Goal: Information Seeking & Learning: Learn about a topic

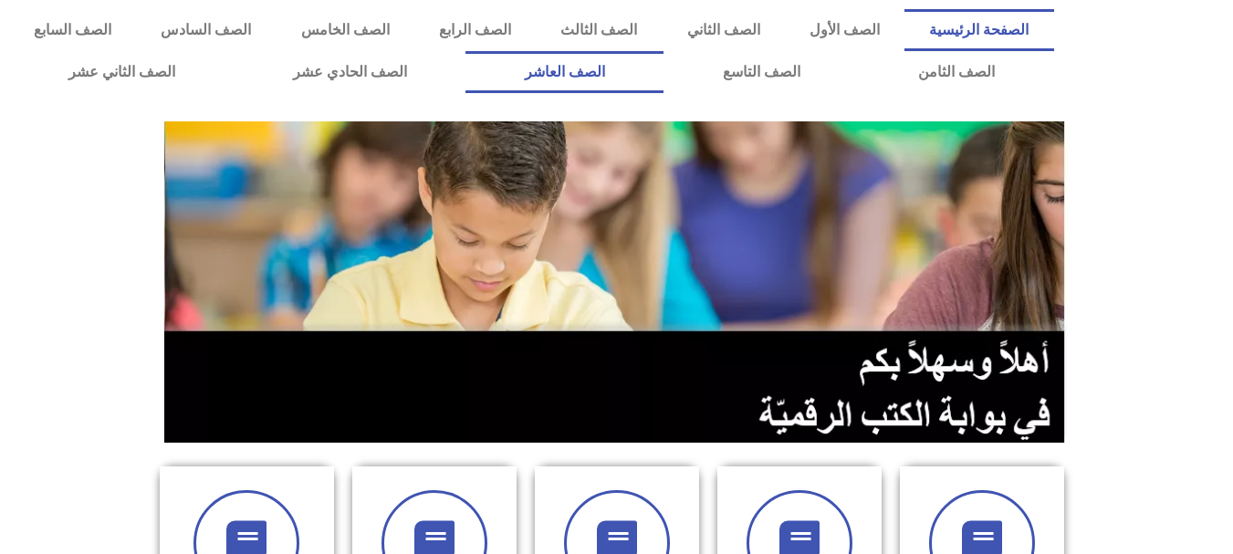
click at [664, 54] on link "الصف العاشر" at bounding box center [565, 72] width 198 height 42
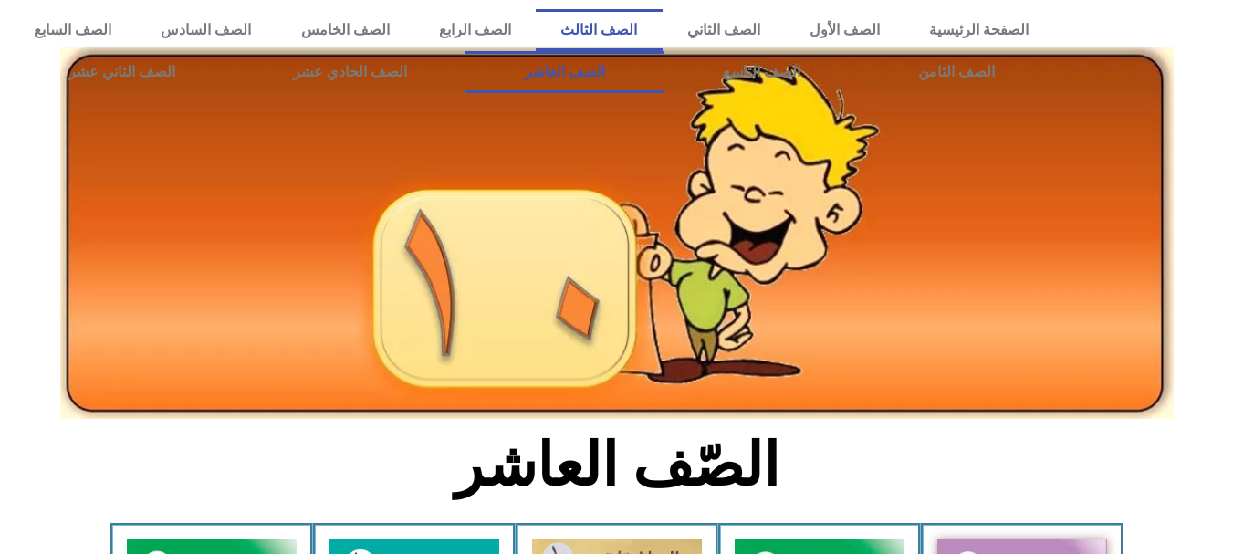
click at [662, 26] on link "الصف الثالث" at bounding box center [599, 30] width 126 height 42
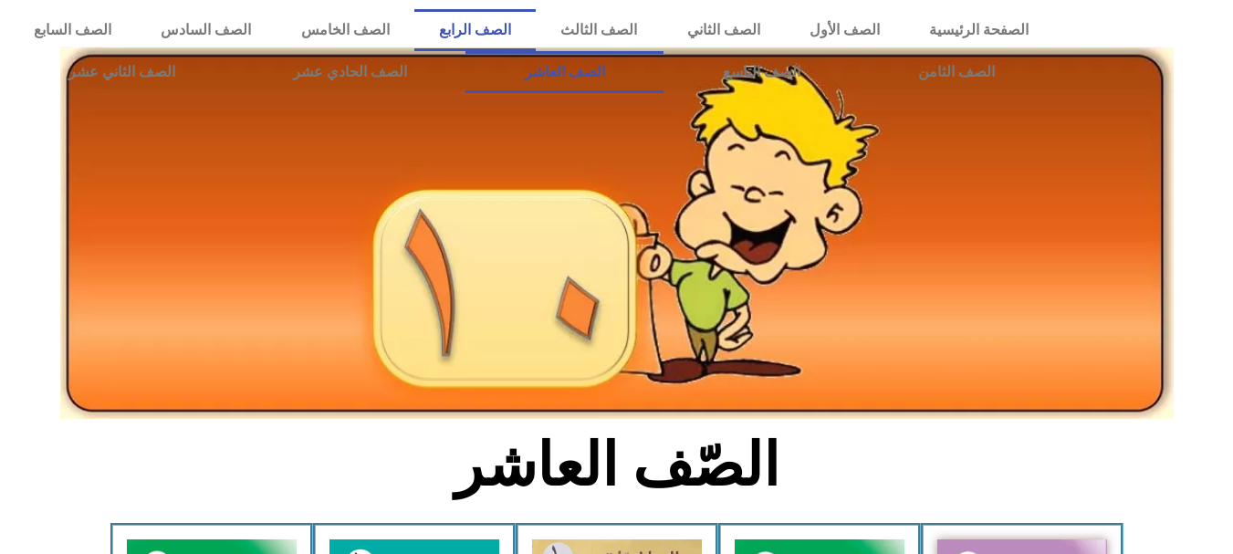
click at [536, 31] on link "الصف الرابع" at bounding box center [474, 30] width 121 height 42
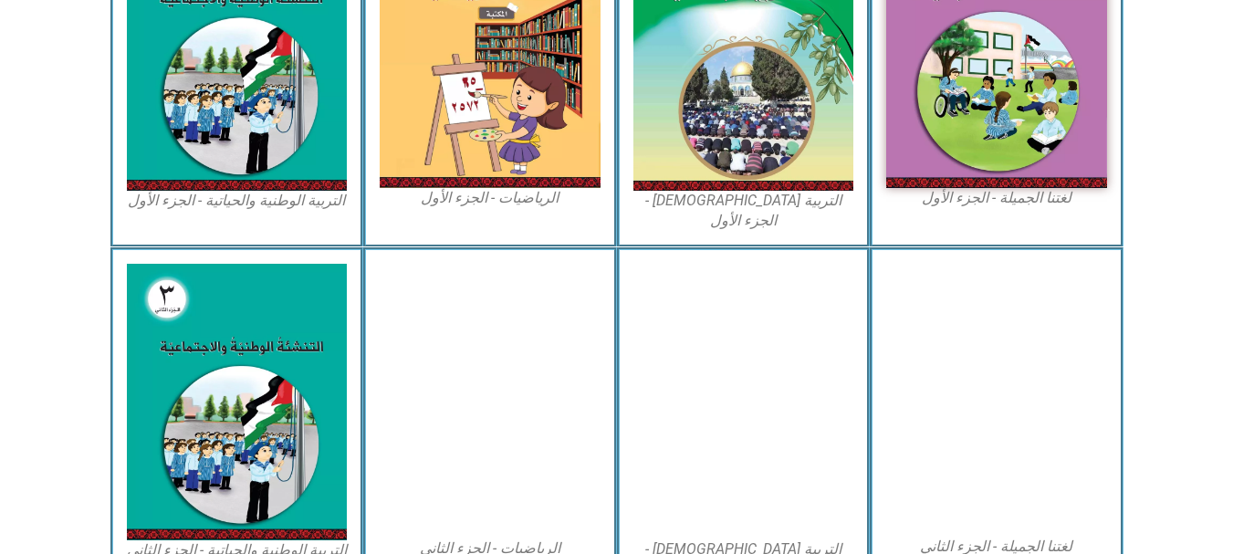
scroll to position [484, 0]
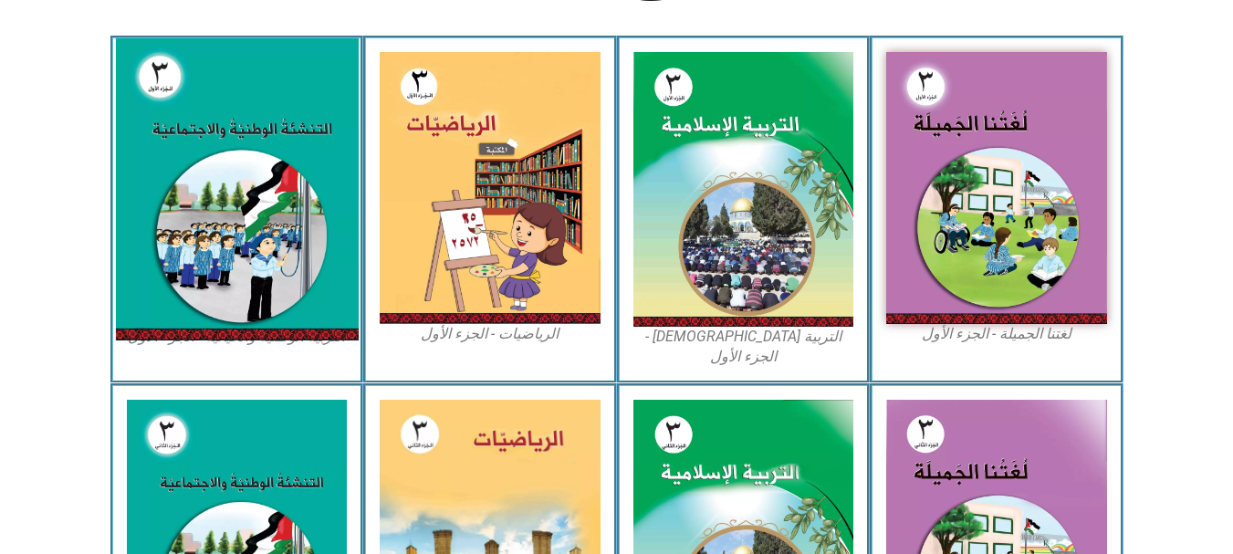
click at [223, 219] on img at bounding box center [236, 189] width 243 height 302
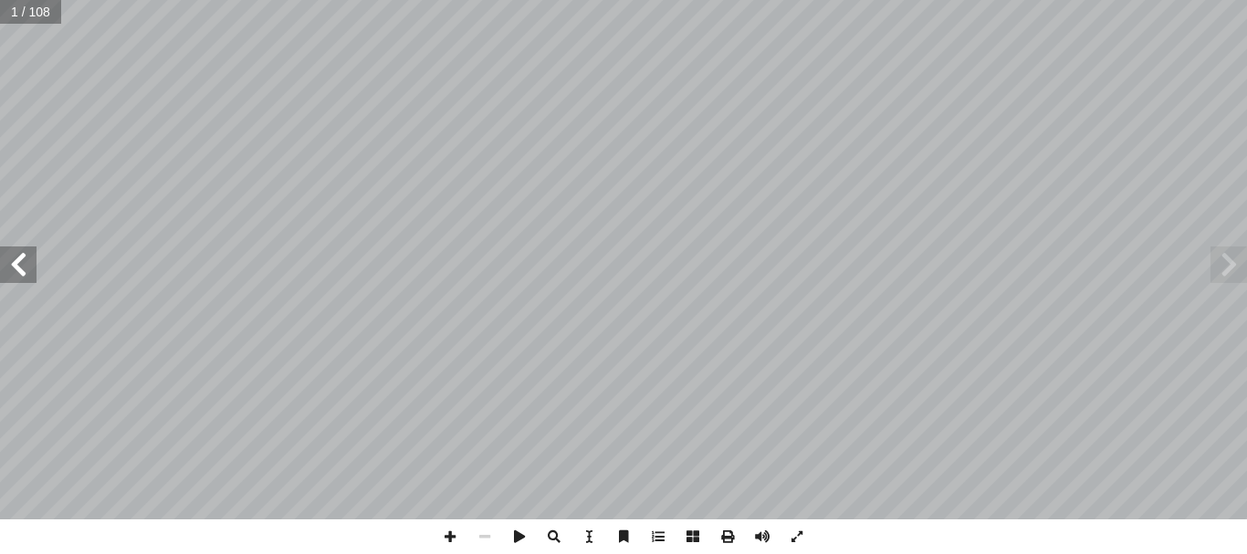
click at [1233, 260] on span at bounding box center [1228, 264] width 37 height 37
click at [23, 267] on span at bounding box center [18, 264] width 37 height 37
click at [20, 272] on span at bounding box center [18, 264] width 37 height 37
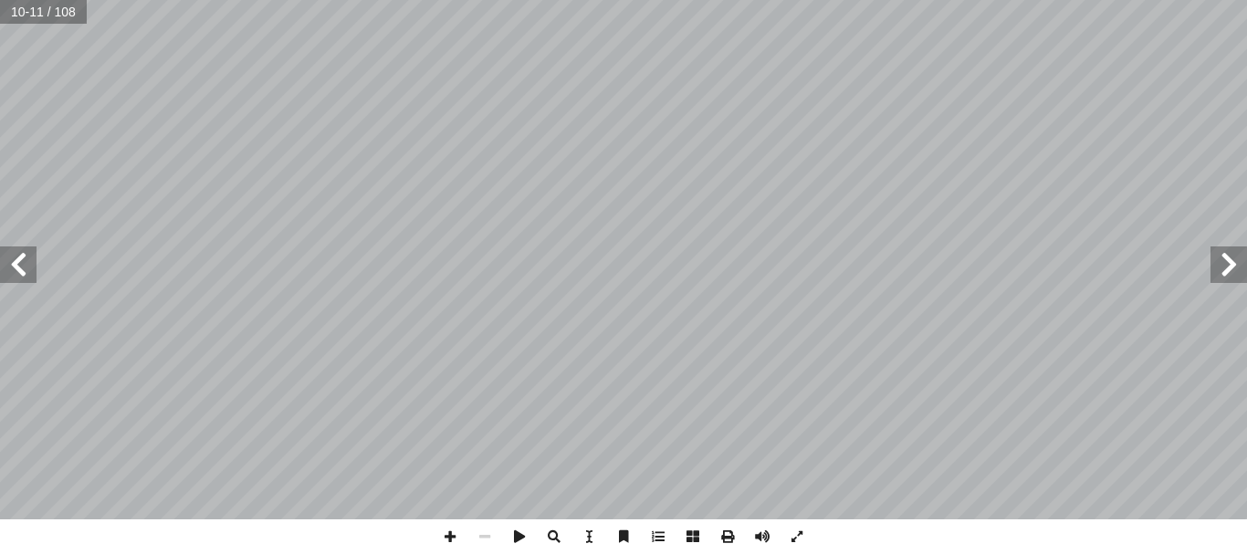
click at [1240, 269] on span at bounding box center [1228, 264] width 37 height 37
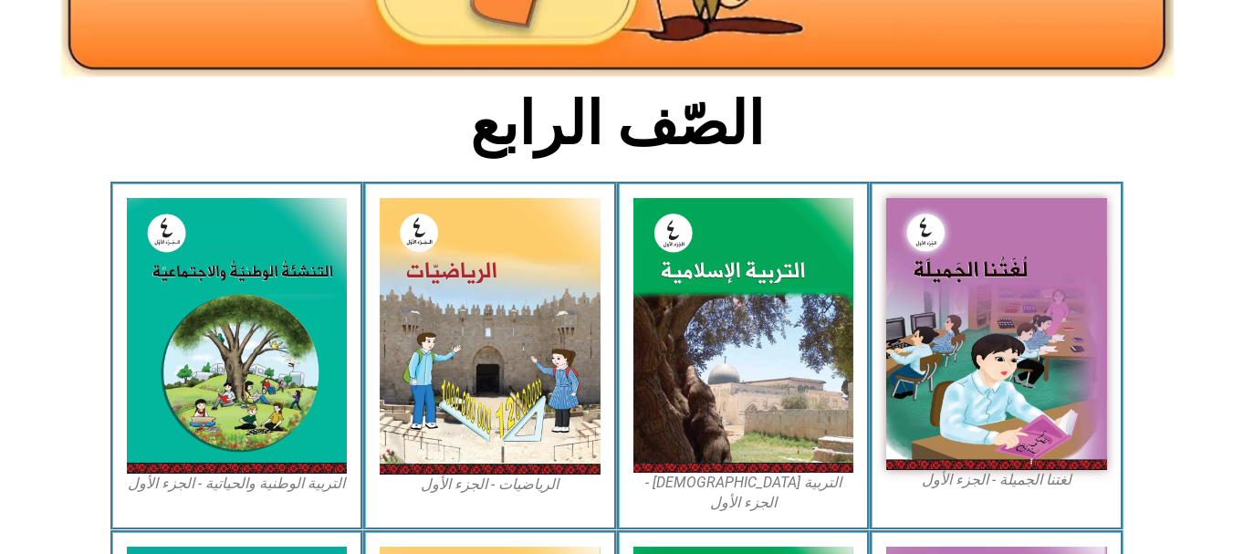
scroll to position [334, 0]
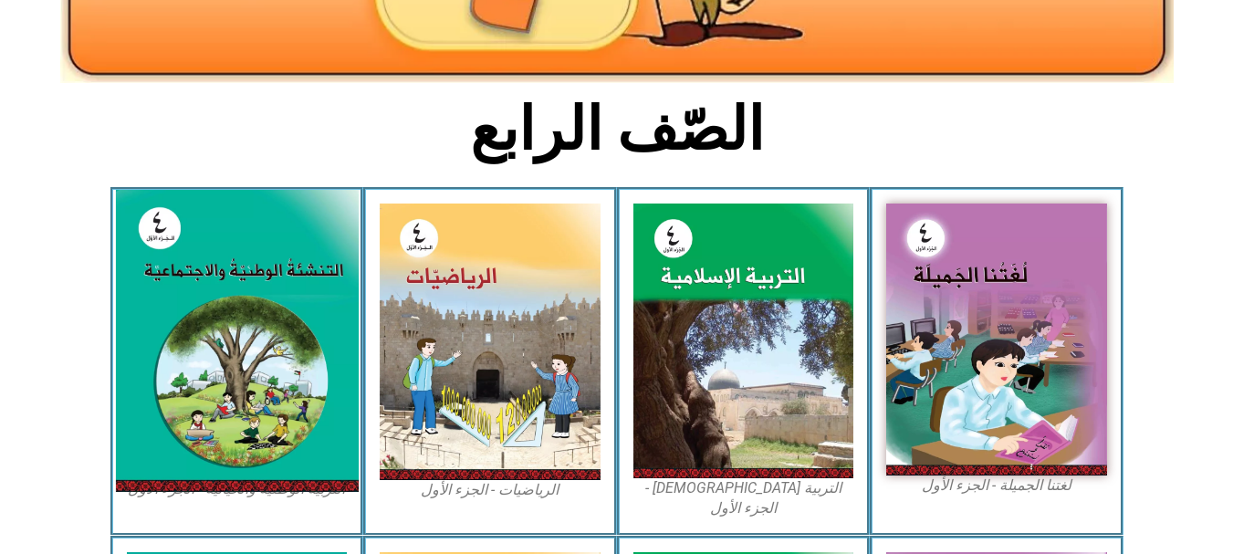
click at [186, 346] on img at bounding box center [236, 341] width 243 height 302
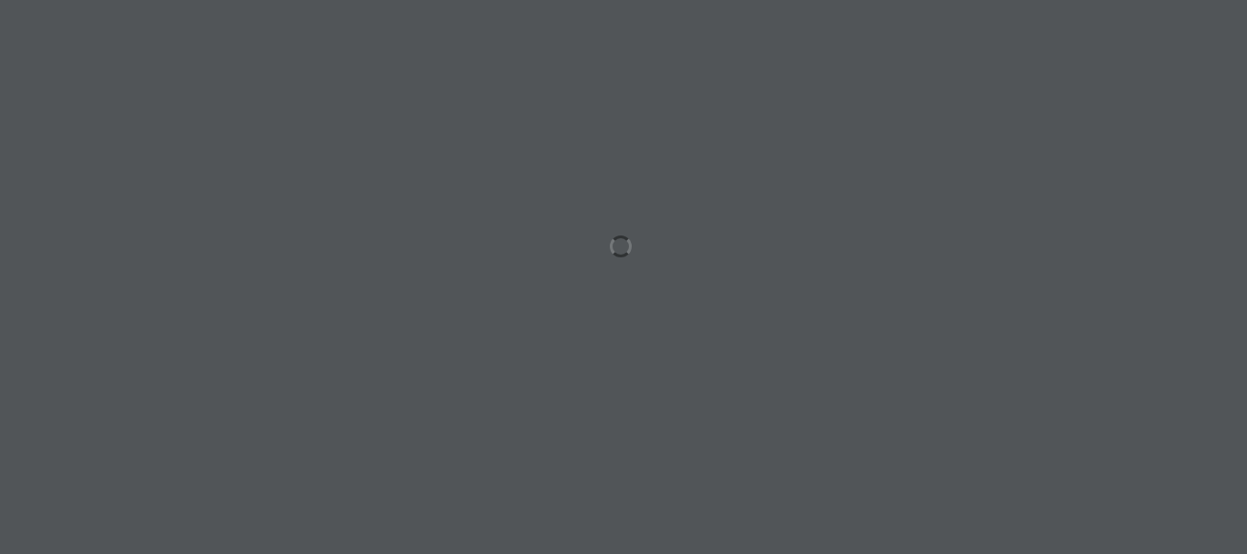
click at [186, 166] on html "الصفحة الرئيسية الصف الأول الصف الثاني الصف الثالث الصف الرابع الصف الخامس الصف…" at bounding box center [623, 83] width 1247 height 166
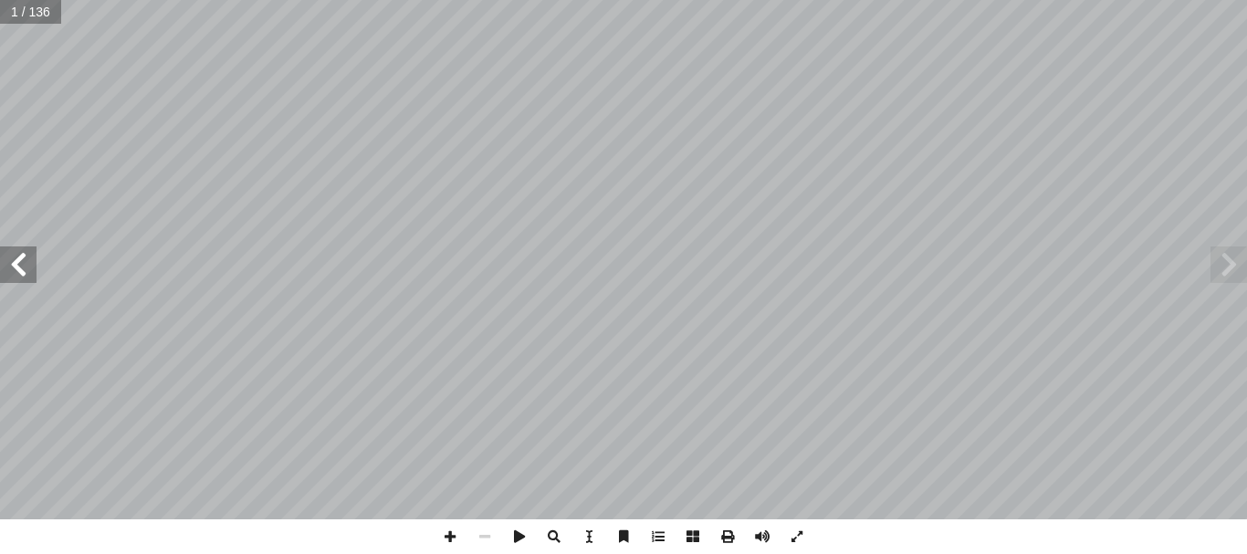
click at [22, 282] on span at bounding box center [18, 264] width 37 height 37
click at [21, 267] on span at bounding box center [18, 264] width 37 height 37
click at [456, 531] on span at bounding box center [450, 536] width 35 height 35
click at [490, 539] on span at bounding box center [484, 536] width 35 height 35
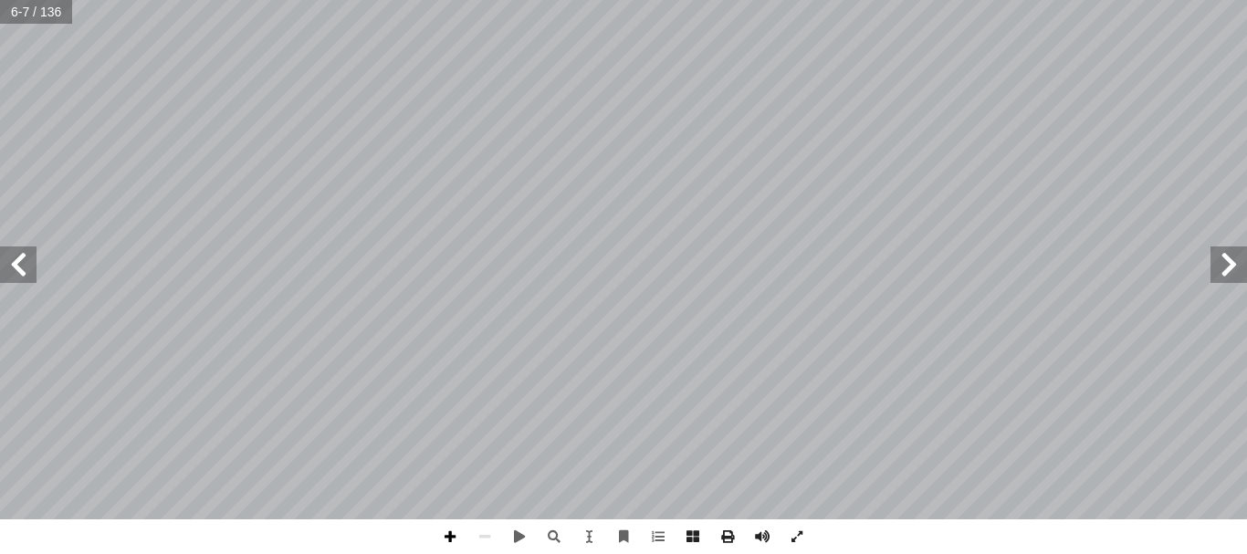
click at [463, 537] on span at bounding box center [450, 536] width 35 height 35
click at [495, 530] on span at bounding box center [484, 536] width 35 height 35
click at [1223, 279] on span at bounding box center [1228, 264] width 37 height 37
click at [25, 256] on span at bounding box center [18, 264] width 37 height 37
click at [19, 267] on span at bounding box center [18, 264] width 37 height 37
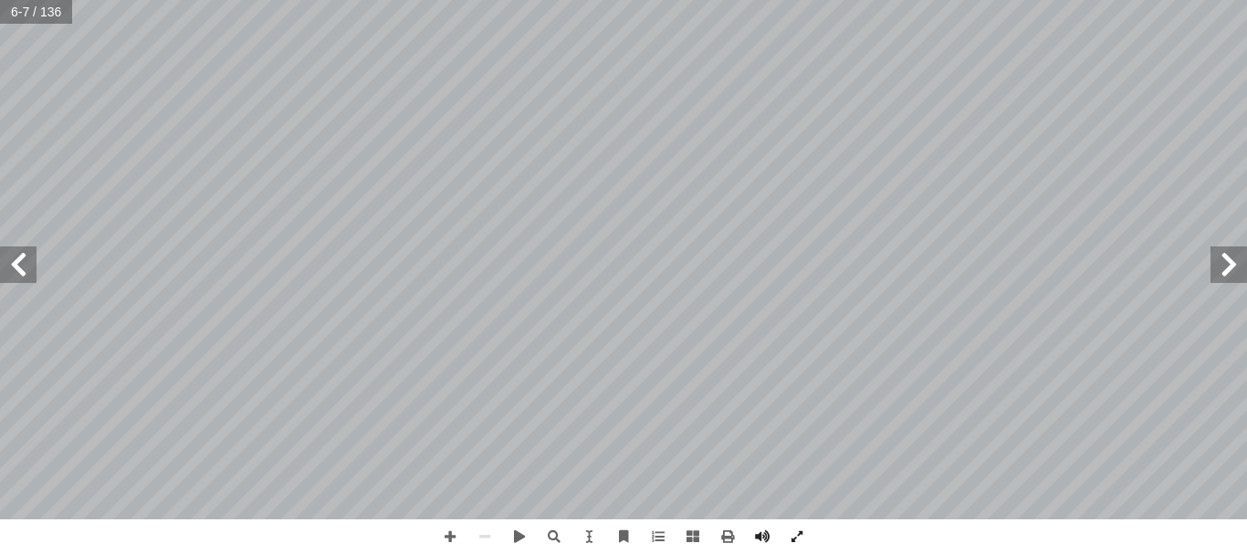
click at [19, 267] on span at bounding box center [18, 264] width 37 height 37
click at [19, 266] on span at bounding box center [18, 264] width 37 height 37
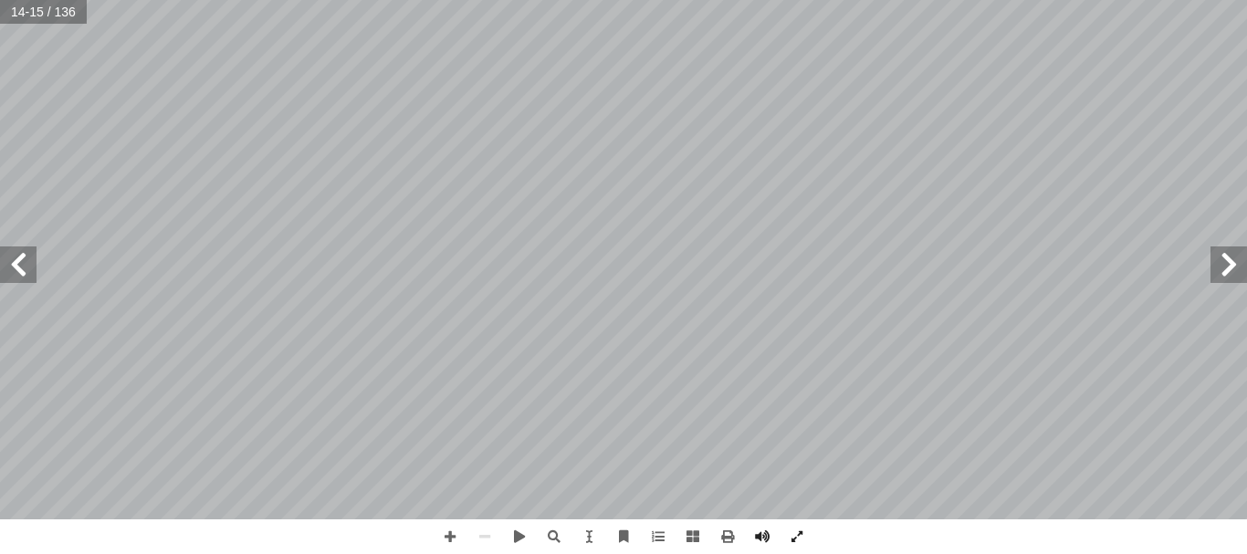
click at [19, 266] on span at bounding box center [18, 264] width 37 height 37
click at [19, 267] on span at bounding box center [18, 264] width 37 height 37
click at [11, 269] on span at bounding box center [18, 264] width 37 height 37
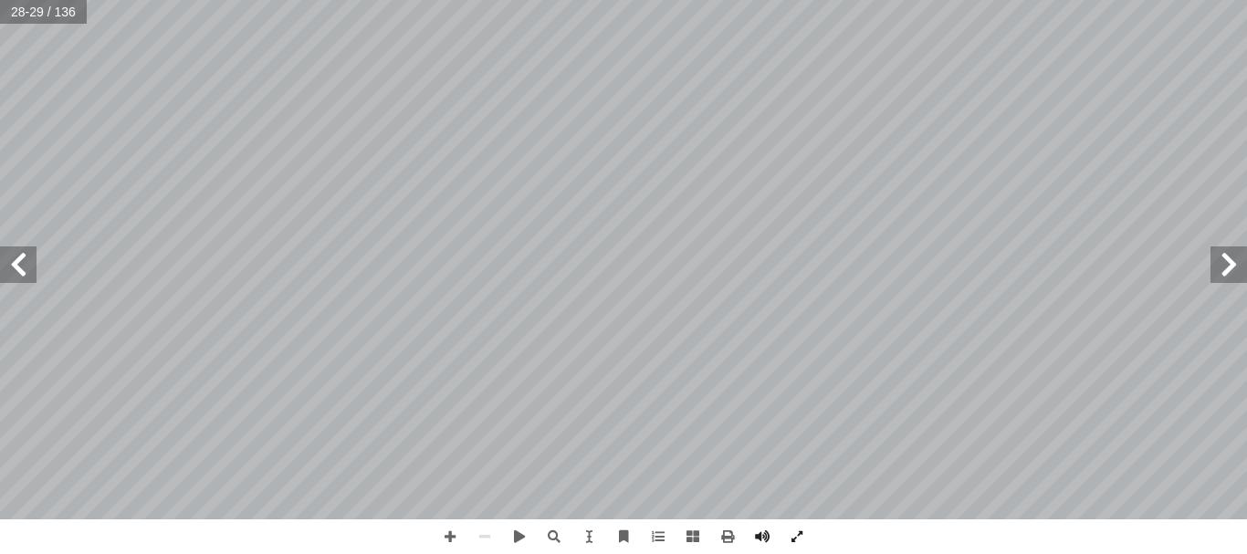
click at [11, 269] on span at bounding box center [18, 264] width 37 height 37
click at [509, 534] on span at bounding box center [519, 536] width 35 height 35
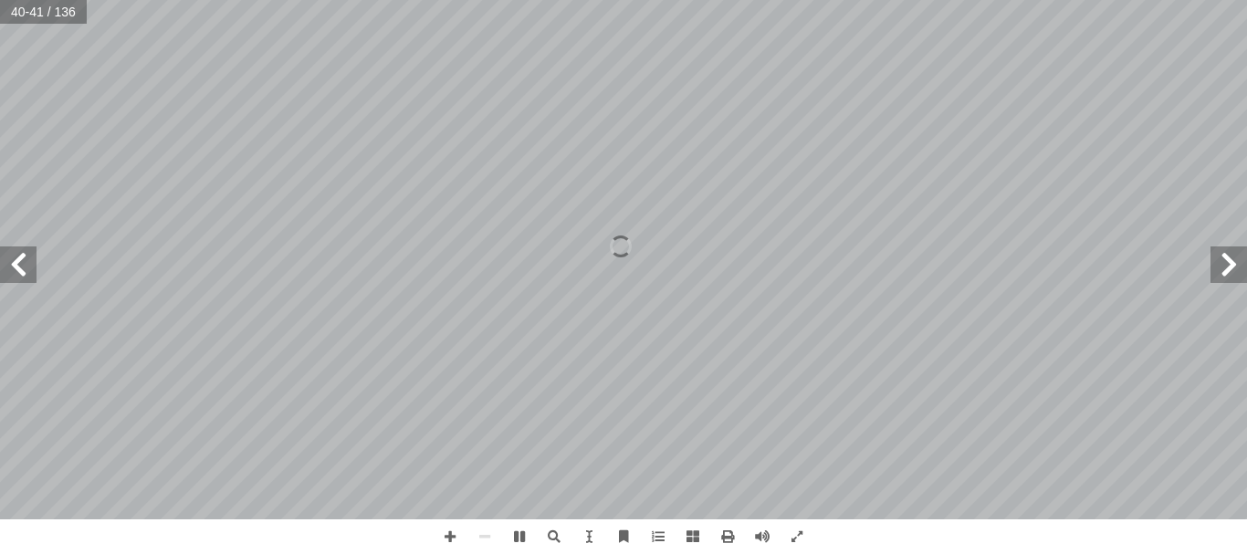
click at [1242, 265] on span at bounding box center [1228, 264] width 37 height 37
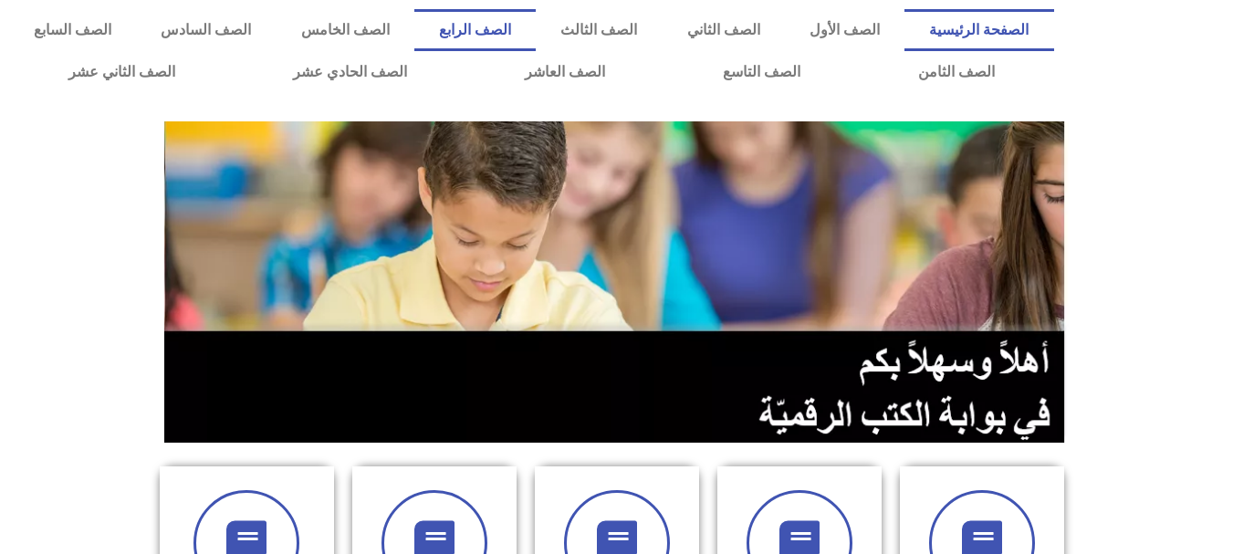
click at [536, 38] on link "الصف الرابع" at bounding box center [474, 30] width 121 height 42
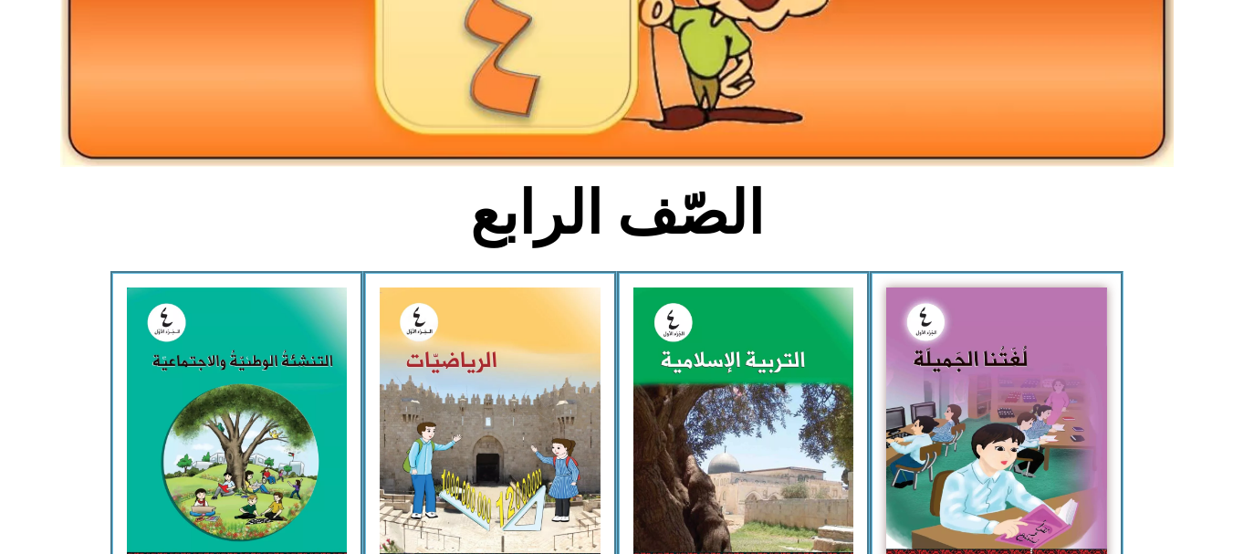
scroll to position [253, 0]
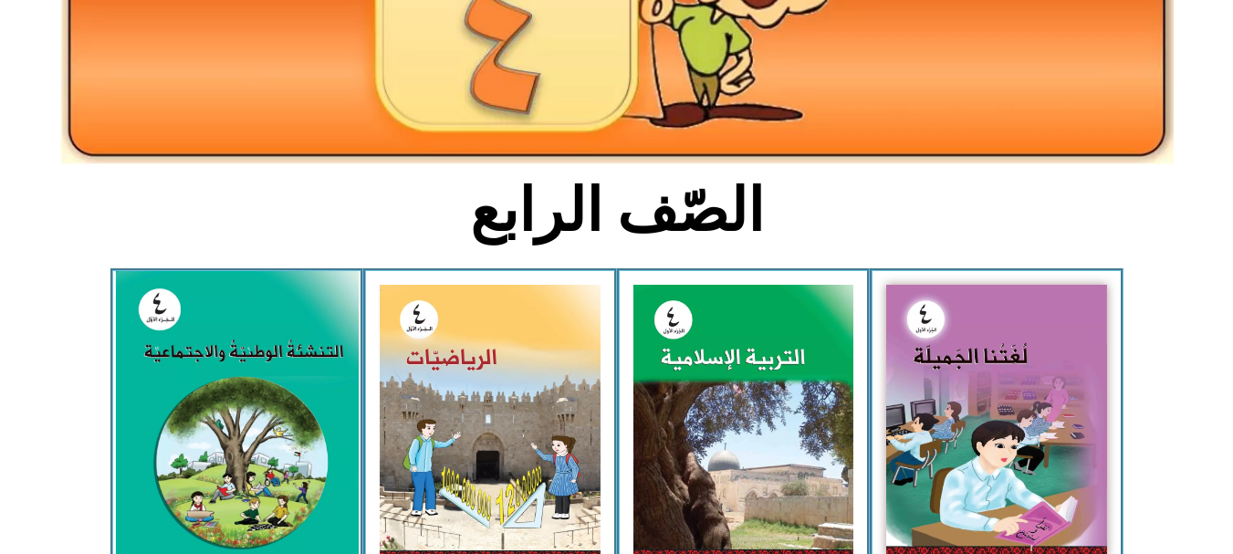
drag, startPoint x: 161, startPoint y: 407, endPoint x: 141, endPoint y: 392, distance: 25.4
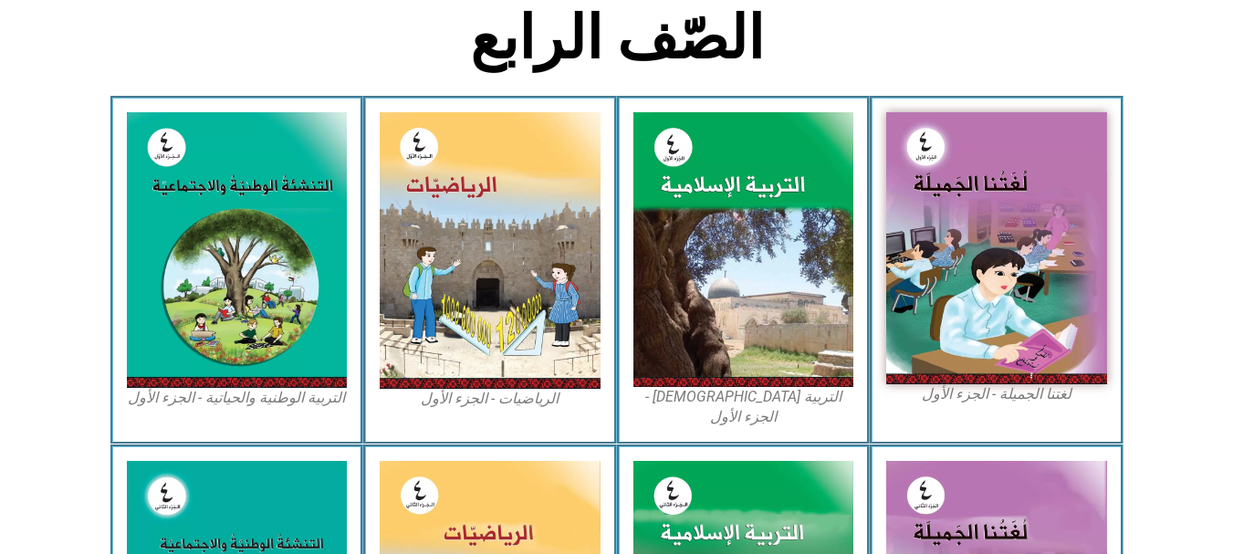
scroll to position [420, 0]
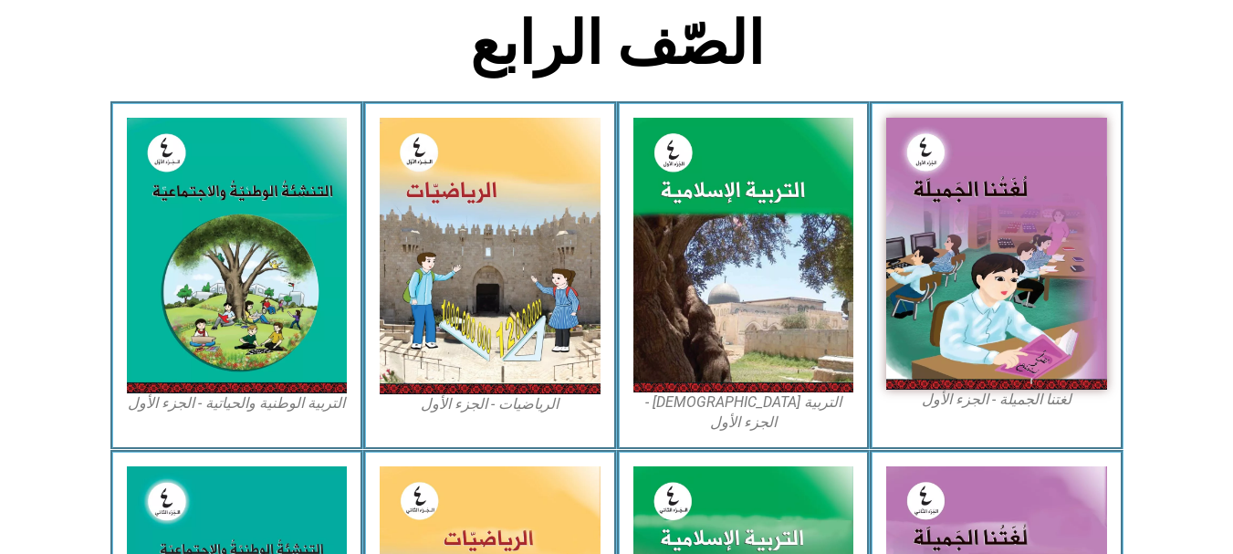
click at [236, 403] on figcaption "التربية الوطنية والحياتية - الجزء الأول​" at bounding box center [237, 403] width 221 height 20
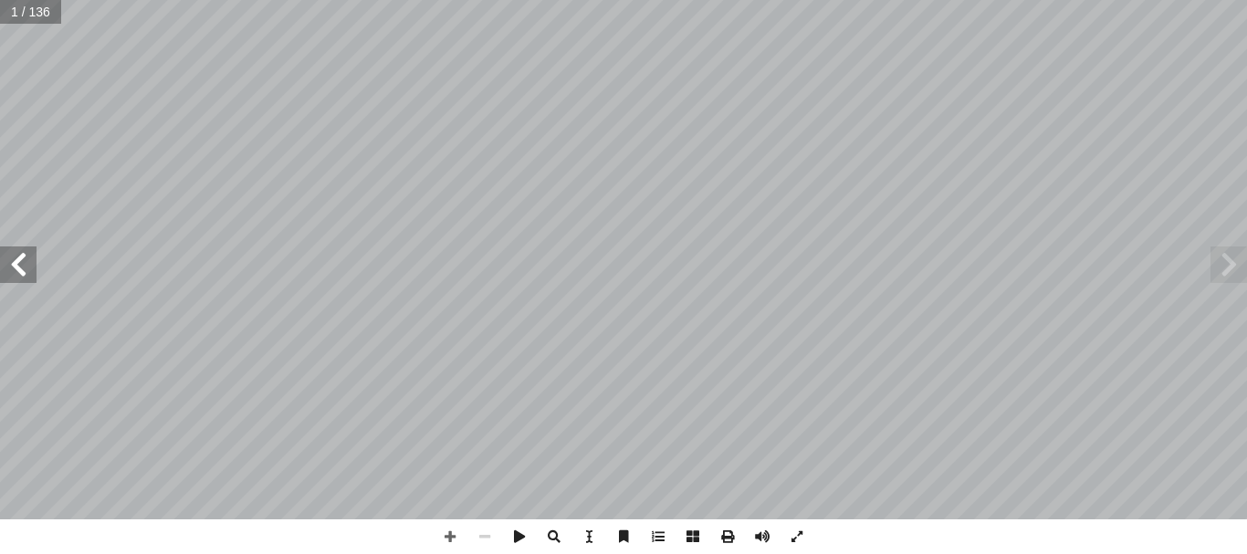
click at [28, 273] on span at bounding box center [18, 264] width 37 height 37
click at [1229, 282] on span at bounding box center [1228, 264] width 37 height 37
click at [28, 277] on span at bounding box center [18, 264] width 37 height 37
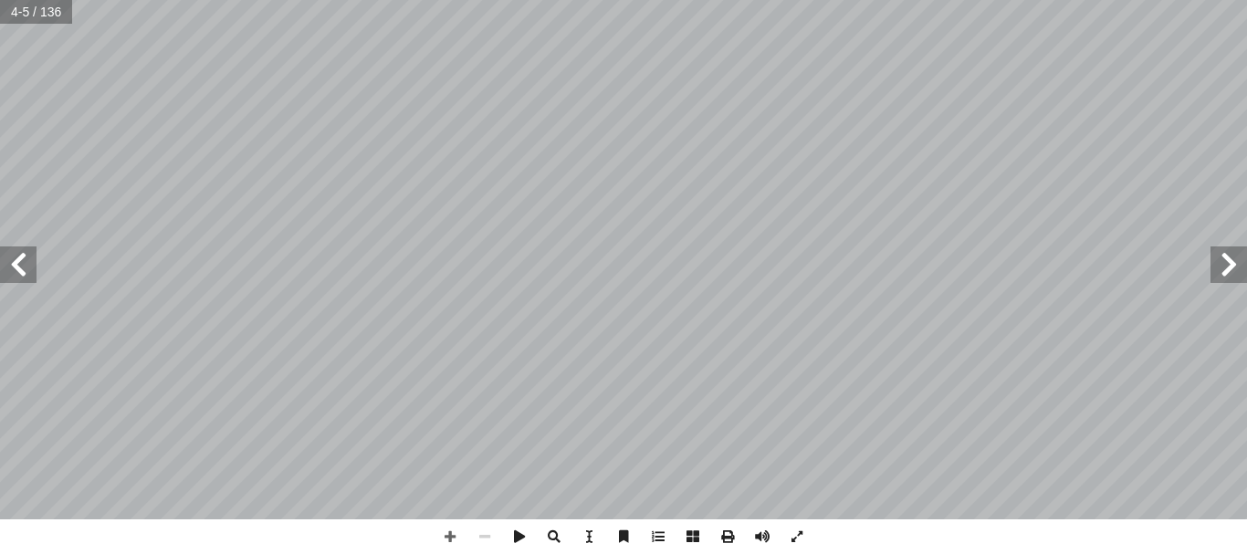
click at [28, 277] on span at bounding box center [18, 264] width 37 height 37
click at [10, 262] on span at bounding box center [18, 264] width 37 height 37
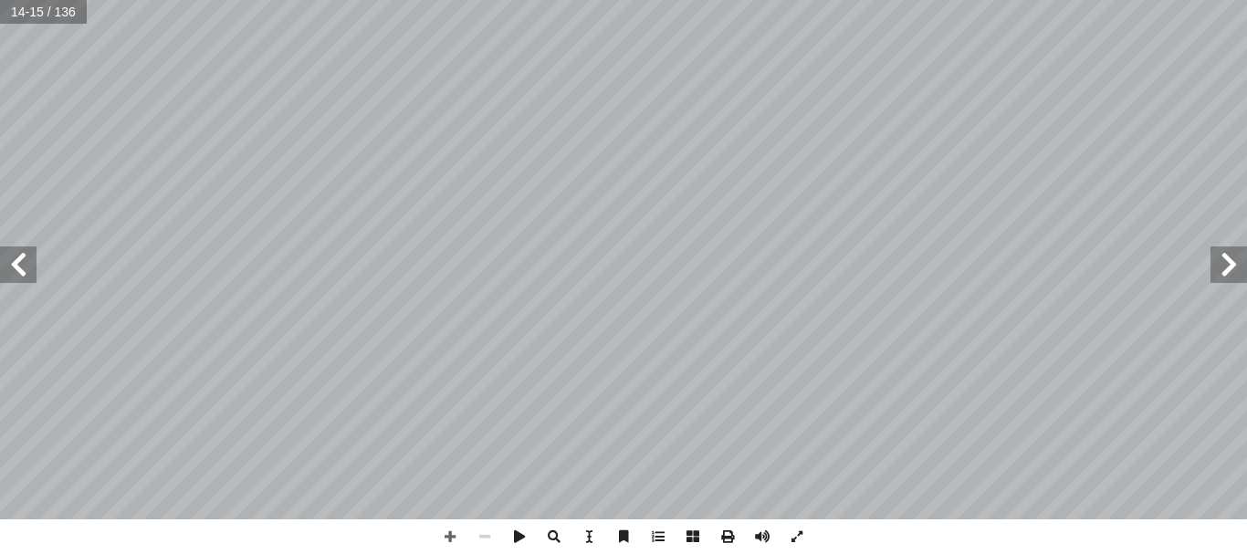
click at [10, 262] on span at bounding box center [18, 264] width 37 height 37
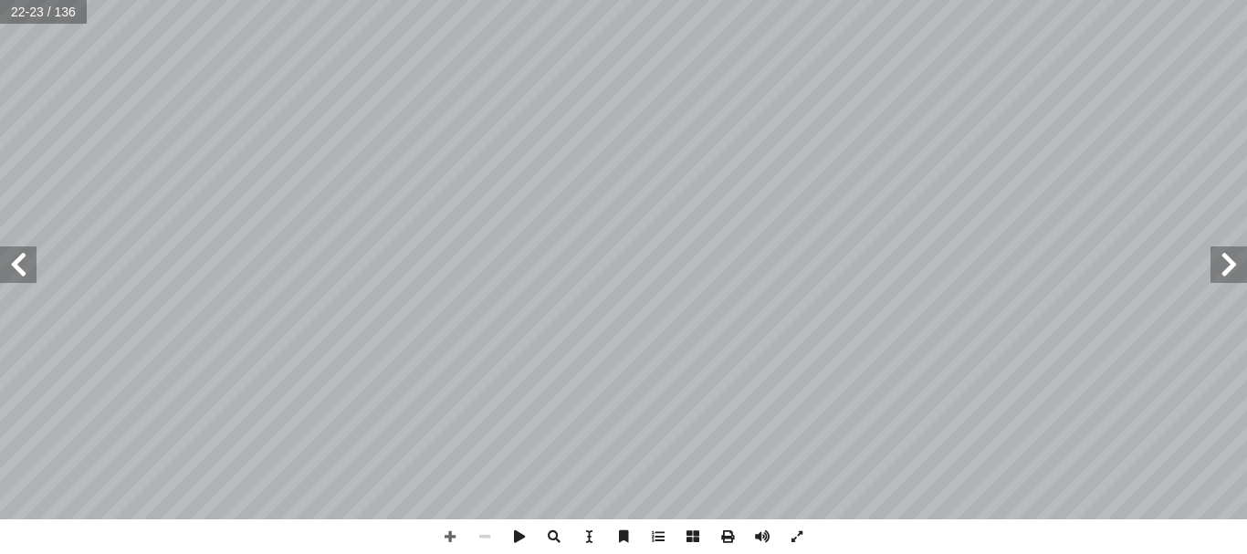
click at [10, 262] on span at bounding box center [18, 264] width 37 height 37
click at [17, 274] on span at bounding box center [18, 264] width 37 height 37
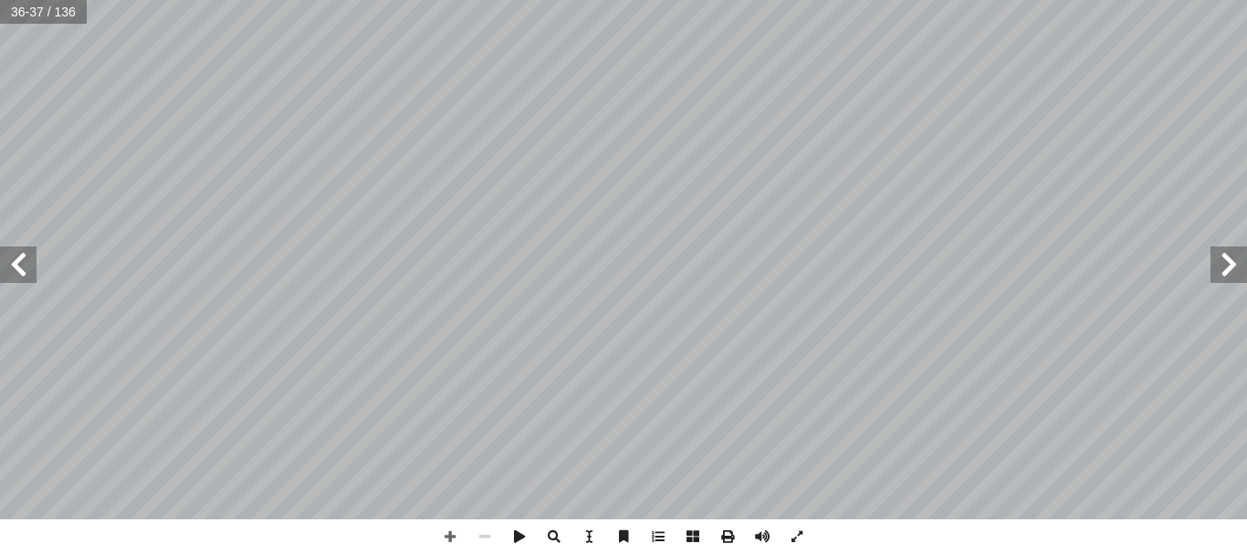
click at [1240, 262] on span at bounding box center [1228, 264] width 37 height 37
click at [16, 260] on span at bounding box center [18, 264] width 37 height 37
click at [18, 267] on span at bounding box center [18, 264] width 37 height 37
click at [17, 263] on span at bounding box center [18, 264] width 37 height 37
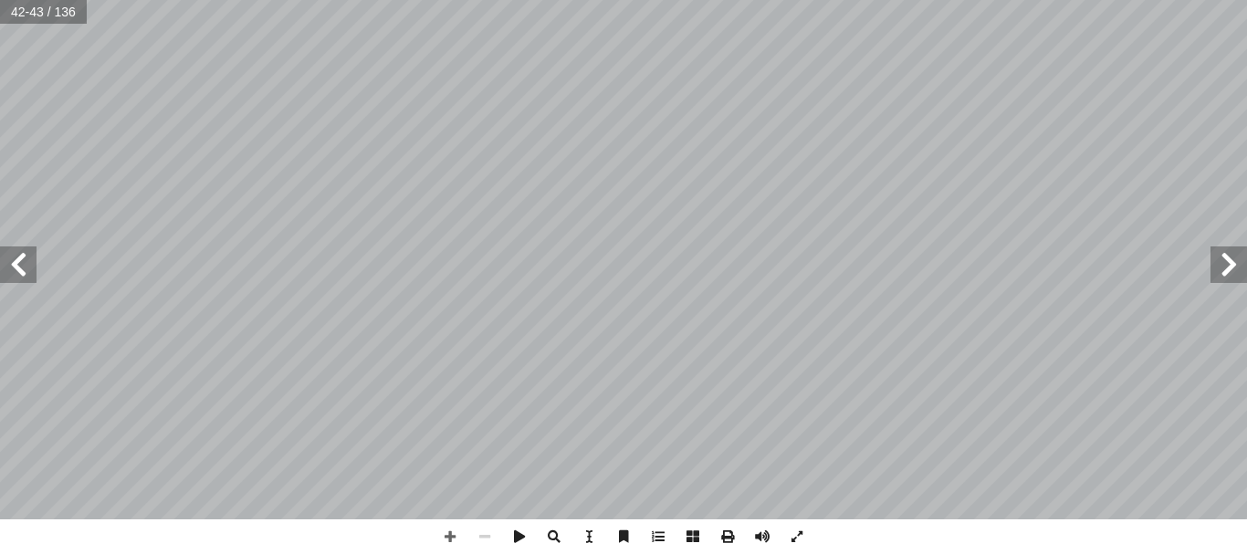
click at [17, 263] on span at bounding box center [18, 264] width 37 height 37
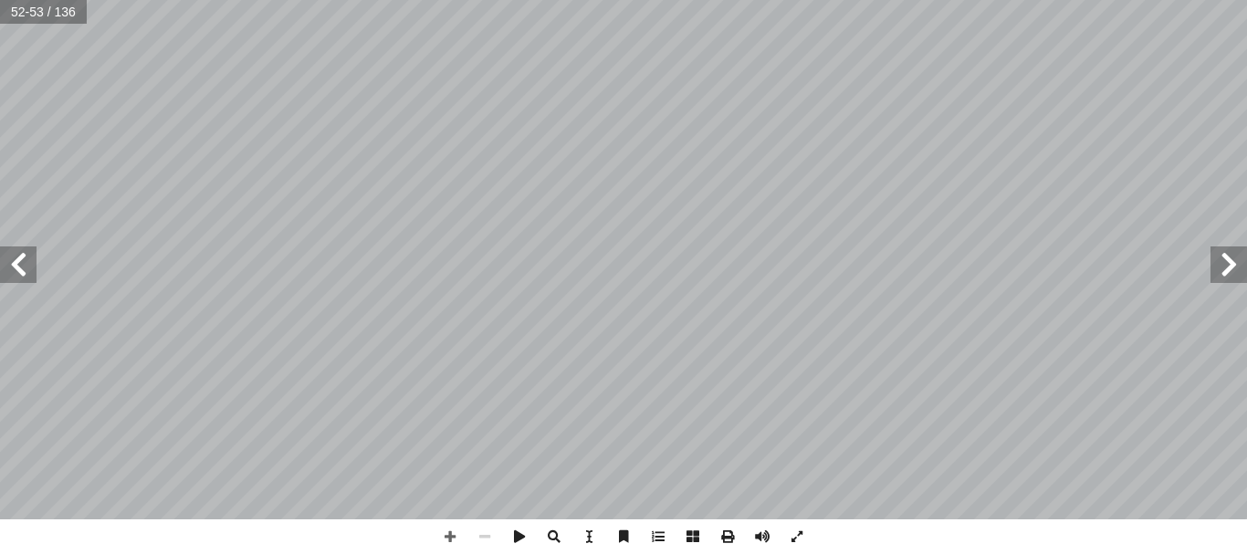
click at [17, 263] on span at bounding box center [18, 264] width 37 height 37
drag, startPoint x: 17, startPoint y: 263, endPoint x: 1233, endPoint y: 262, distance: 1215.8
click at [1233, 262] on span at bounding box center [1228, 264] width 37 height 37
click at [15, 270] on span at bounding box center [18, 264] width 37 height 37
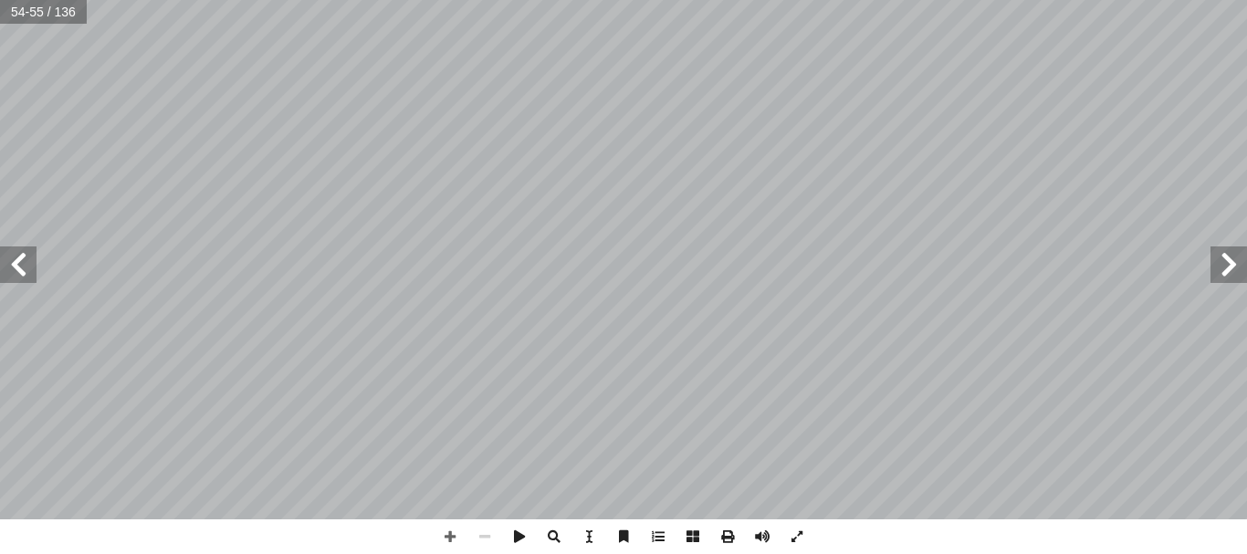
click at [15, 270] on span at bounding box center [18, 264] width 37 height 37
click at [1221, 277] on span at bounding box center [1228, 264] width 37 height 37
click at [15, 261] on span at bounding box center [18, 264] width 37 height 37
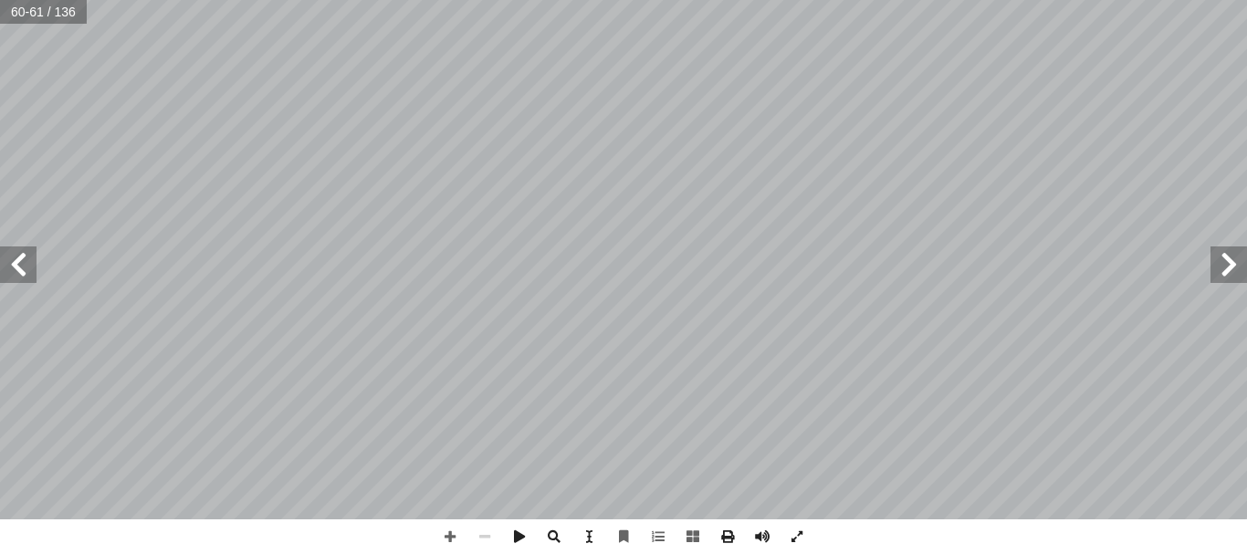
click at [15, 261] on span at bounding box center [18, 264] width 37 height 37
click at [1229, 268] on span at bounding box center [1228, 264] width 37 height 37
click at [25, 277] on span at bounding box center [18, 264] width 37 height 37
click at [1244, 268] on span at bounding box center [1228, 264] width 37 height 37
click at [14, 272] on span at bounding box center [18, 264] width 37 height 37
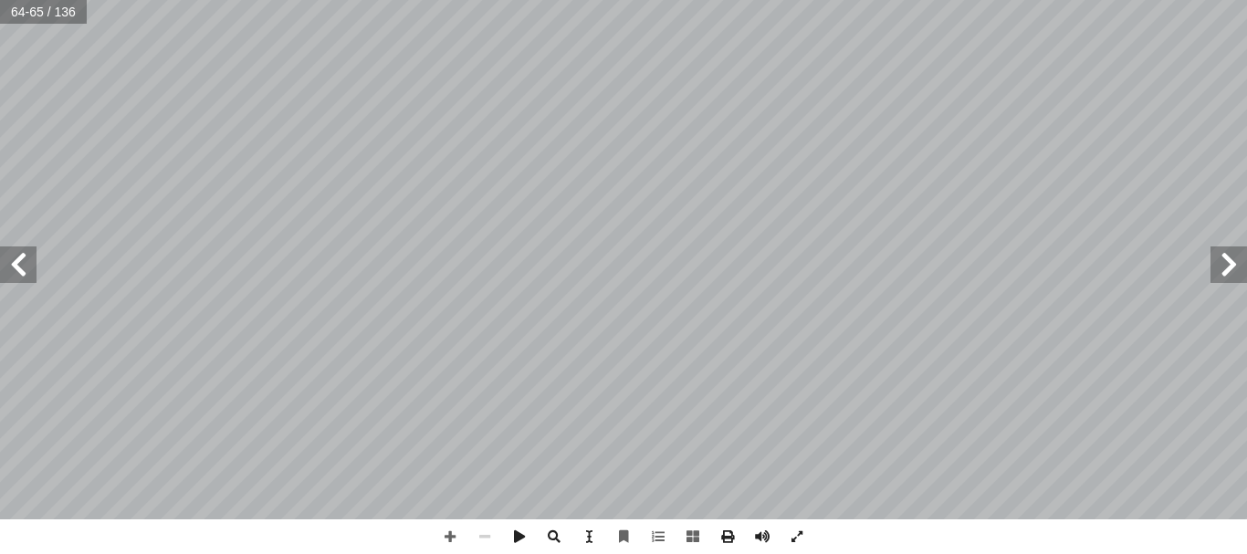
click at [14, 272] on span at bounding box center [18, 264] width 37 height 37
click at [448, 541] on span at bounding box center [450, 536] width 35 height 35
click at [448, 538] on span at bounding box center [450, 536] width 35 height 35
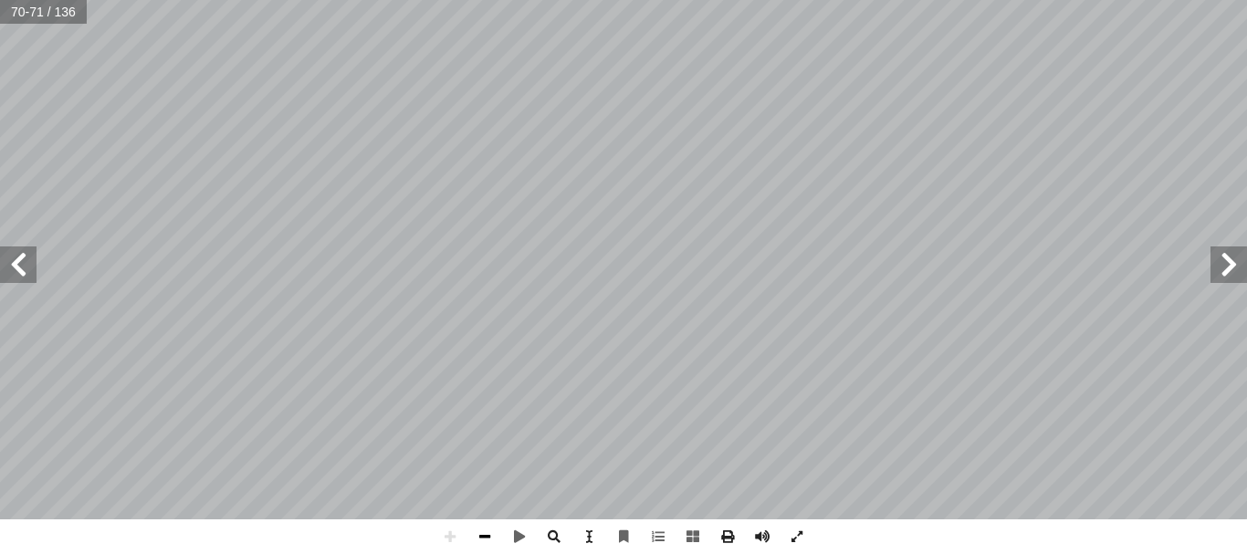
click at [497, 540] on span at bounding box center [484, 536] width 35 height 35
click at [16, 275] on span at bounding box center [18, 264] width 37 height 37
click at [24, 280] on span at bounding box center [18, 264] width 37 height 37
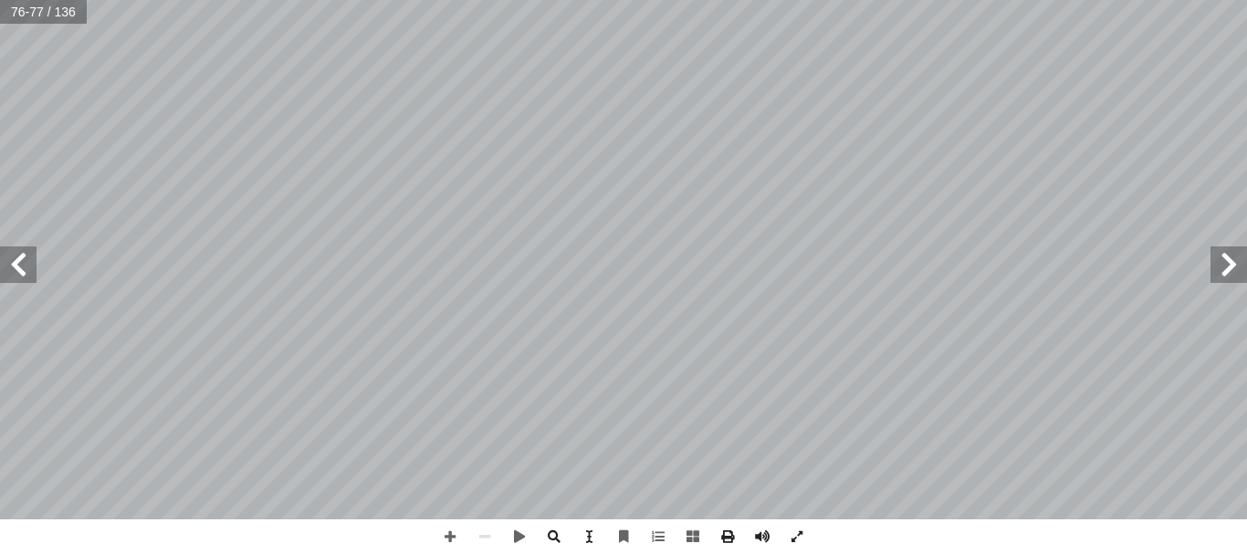
click at [26, 277] on span at bounding box center [18, 264] width 37 height 37
click at [1, 271] on span at bounding box center [18, 264] width 37 height 37
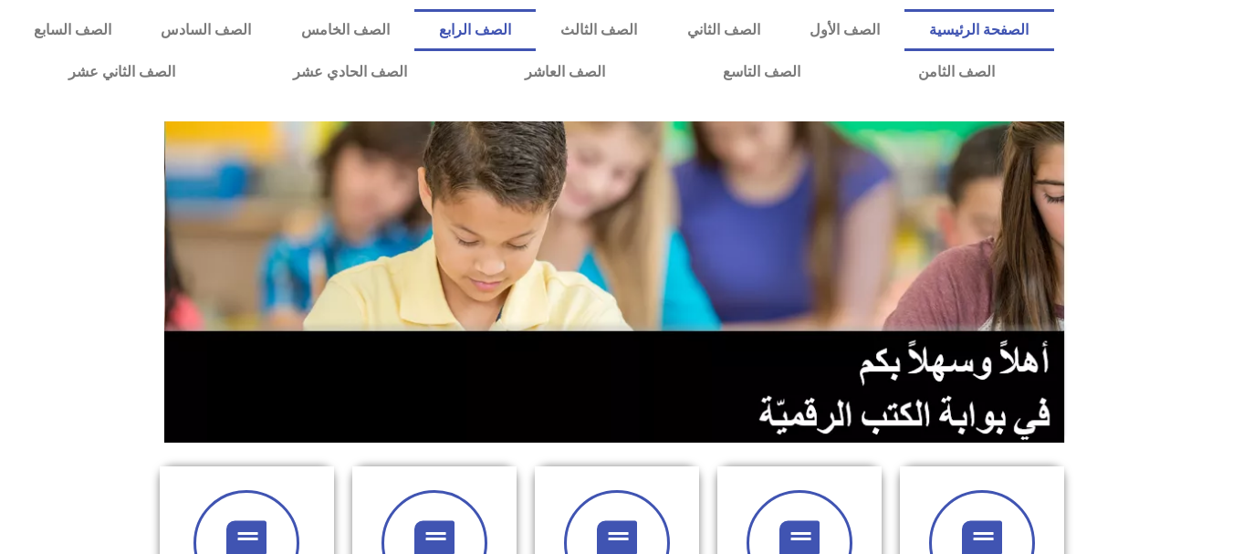
click at [536, 16] on link "الصف الرابع" at bounding box center [474, 30] width 121 height 42
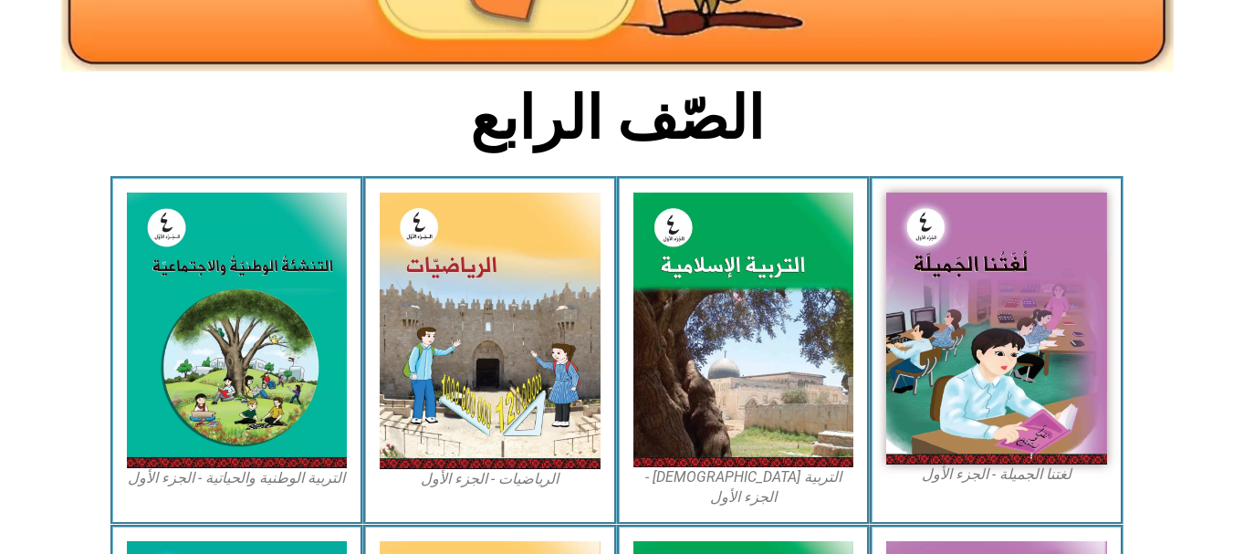
scroll to position [340, 0]
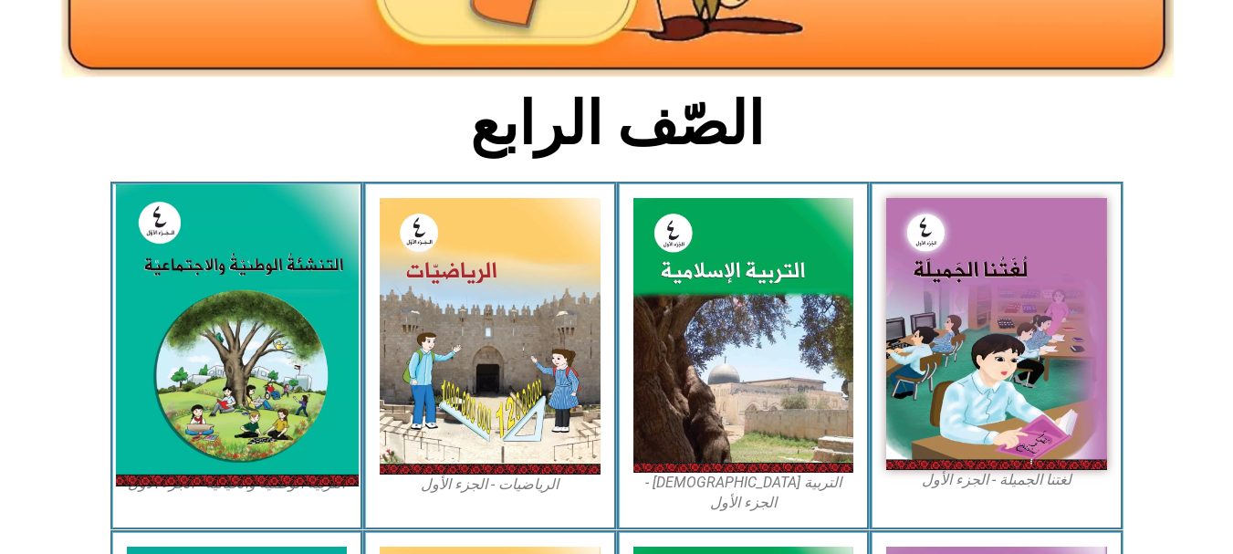
click at [295, 469] on img at bounding box center [236, 335] width 243 height 302
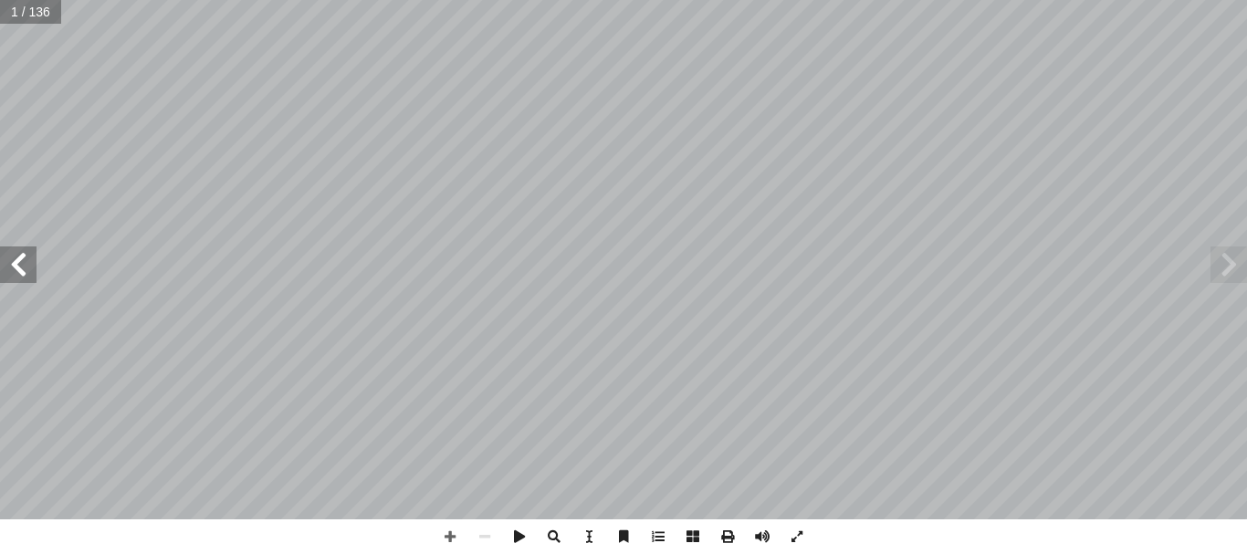
click at [19, 267] on span at bounding box center [18, 264] width 37 height 37
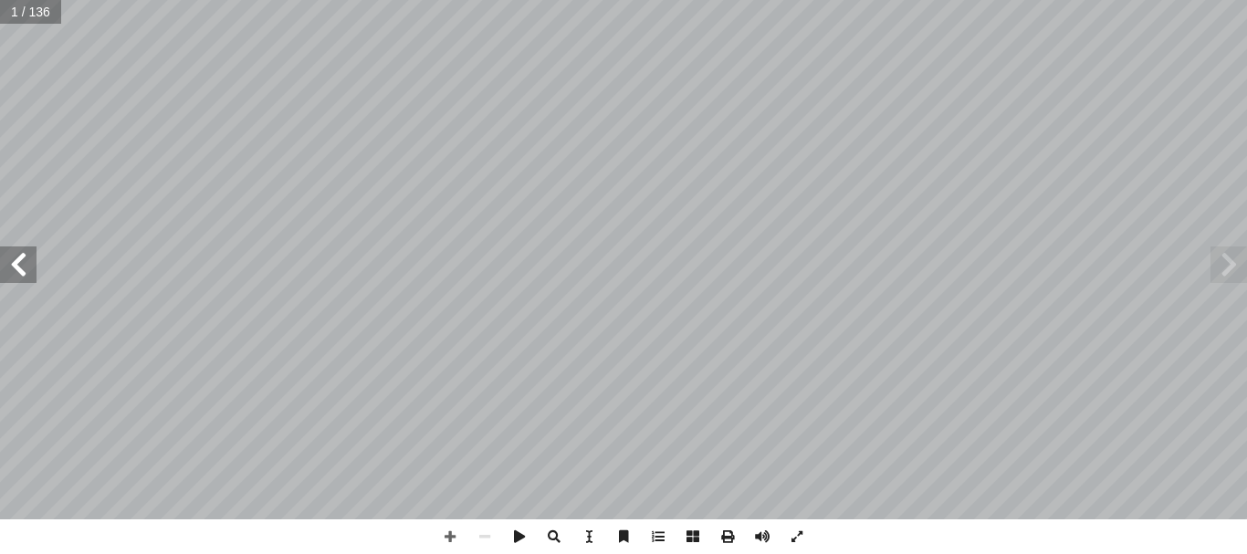
click at [19, 267] on span at bounding box center [18, 264] width 37 height 37
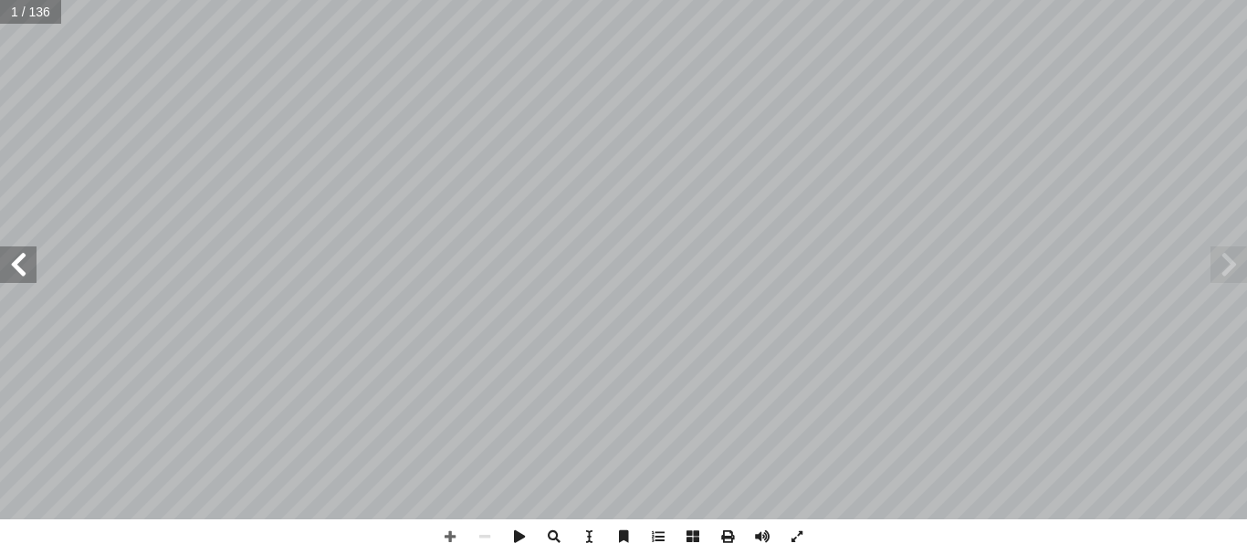
click at [19, 267] on span at bounding box center [18, 264] width 37 height 37
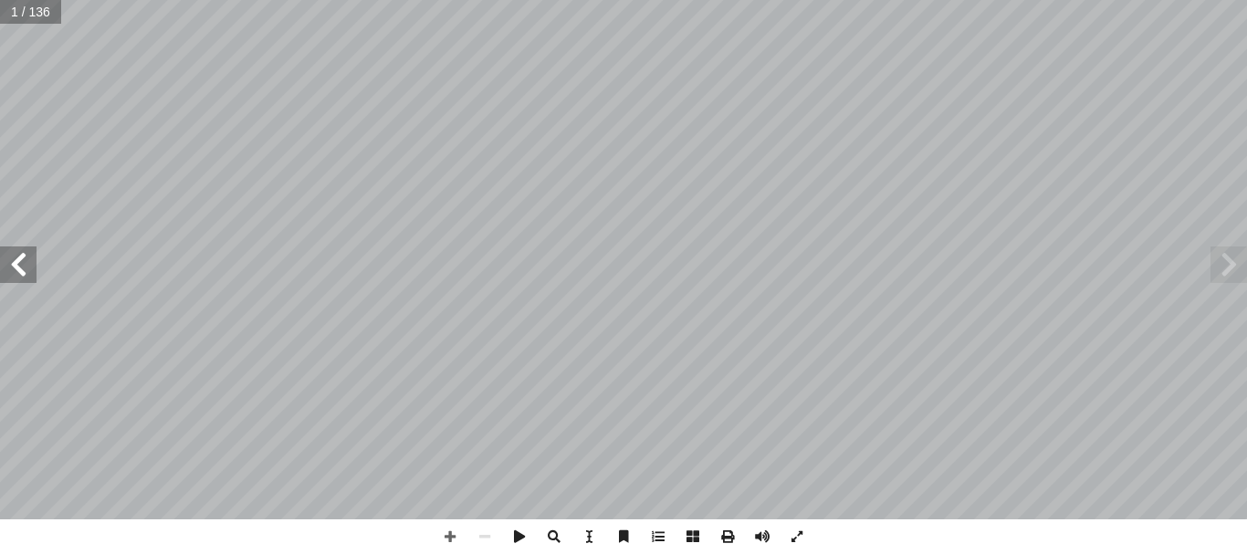
click at [19, 267] on span at bounding box center [18, 264] width 37 height 37
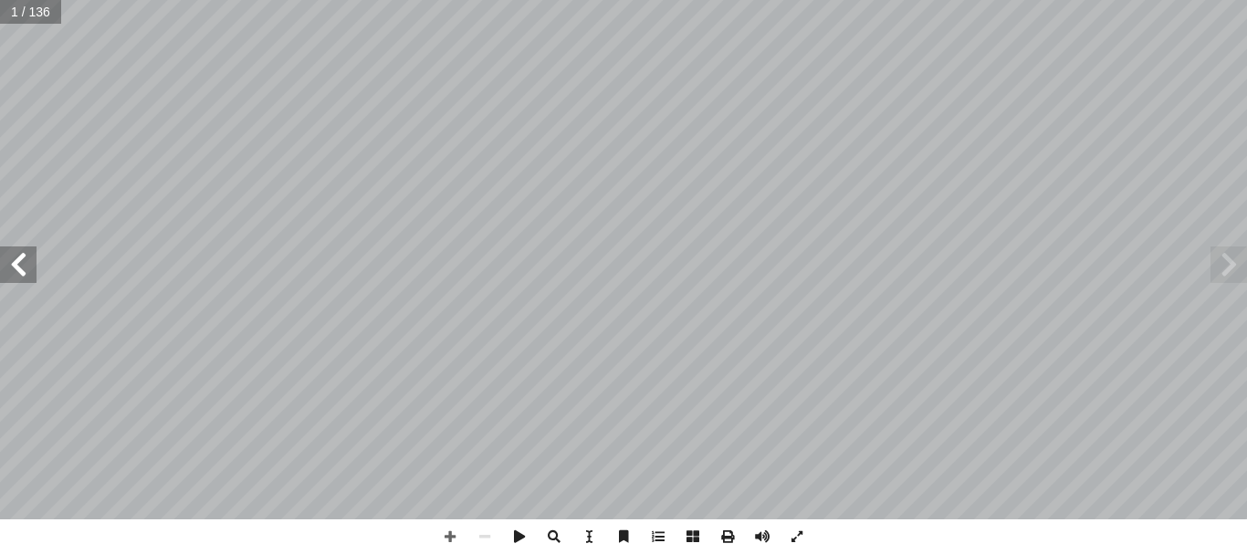
click at [19, 267] on span at bounding box center [18, 264] width 37 height 37
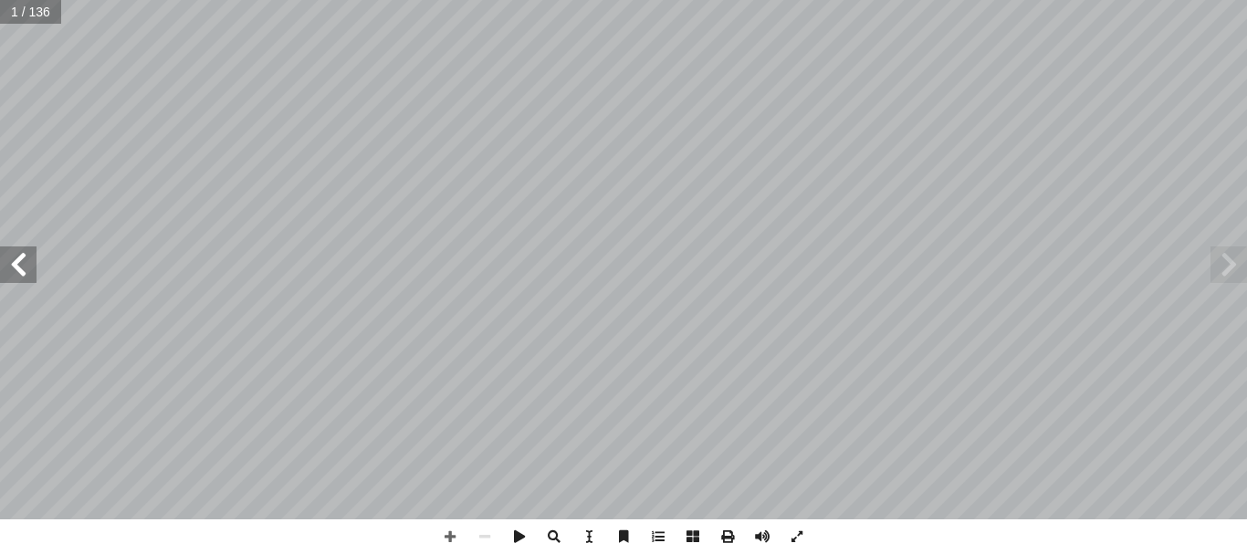
click at [19, 267] on span at bounding box center [18, 264] width 37 height 37
click at [1220, 269] on span at bounding box center [1228, 264] width 37 height 37
click at [487, 536] on span at bounding box center [484, 536] width 35 height 35
drag, startPoint x: 487, startPoint y: 536, endPoint x: 464, endPoint y: 528, distance: 24.8
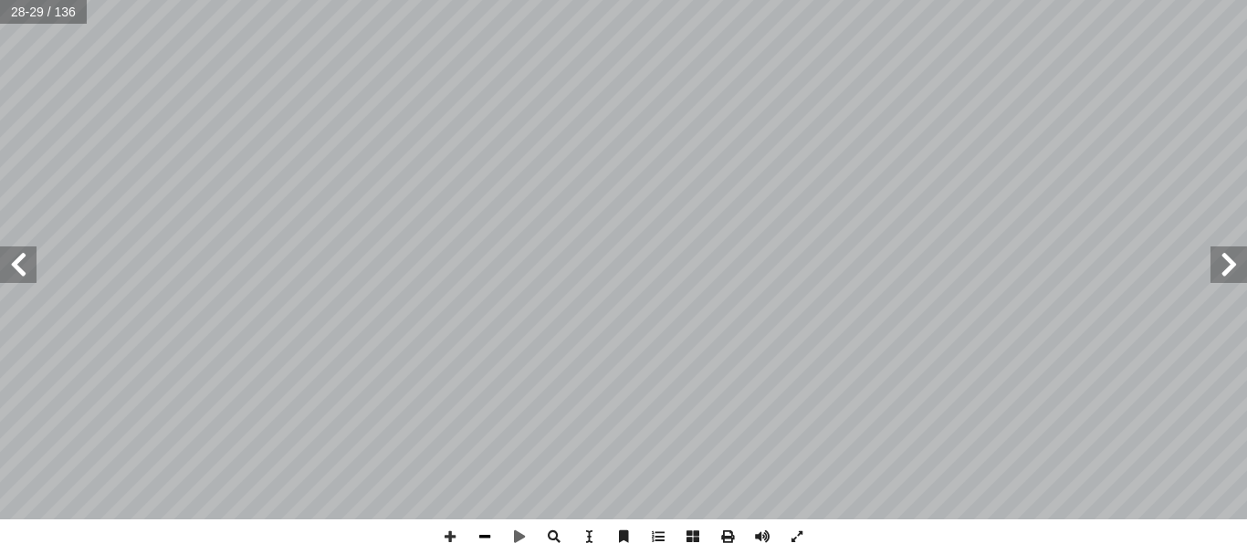
click at [464, 528] on span at bounding box center [450, 536] width 35 height 35
click at [490, 539] on span at bounding box center [484, 536] width 35 height 35
click at [0, 264] on span at bounding box center [18, 264] width 37 height 37
click at [21, 260] on span at bounding box center [18, 264] width 37 height 37
click at [497, 541] on span at bounding box center [484, 536] width 35 height 35
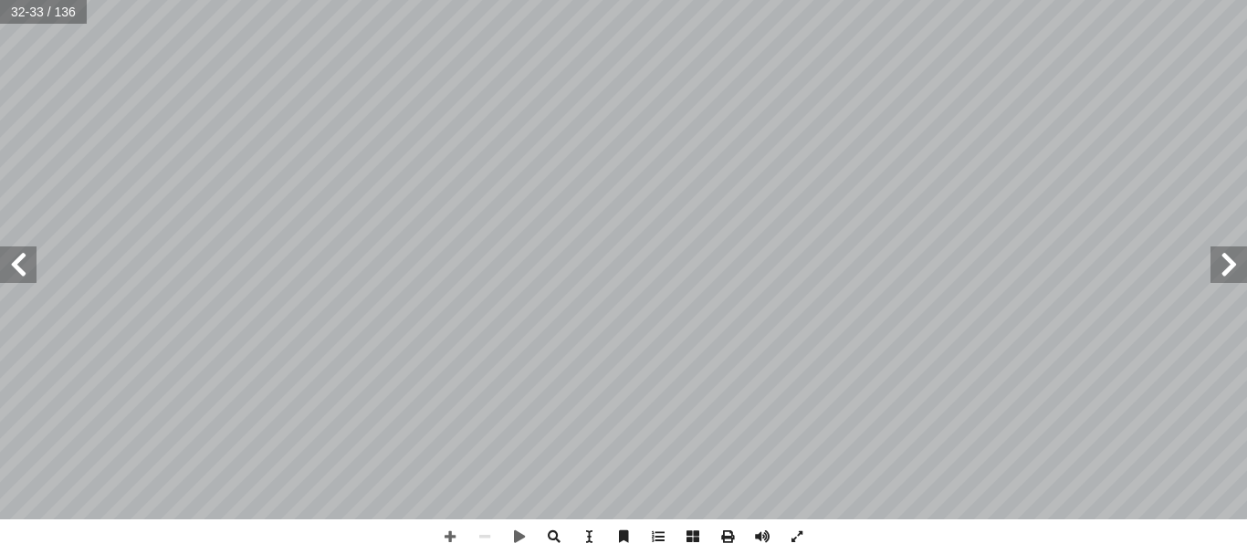
click at [15, 256] on span at bounding box center [18, 264] width 37 height 37
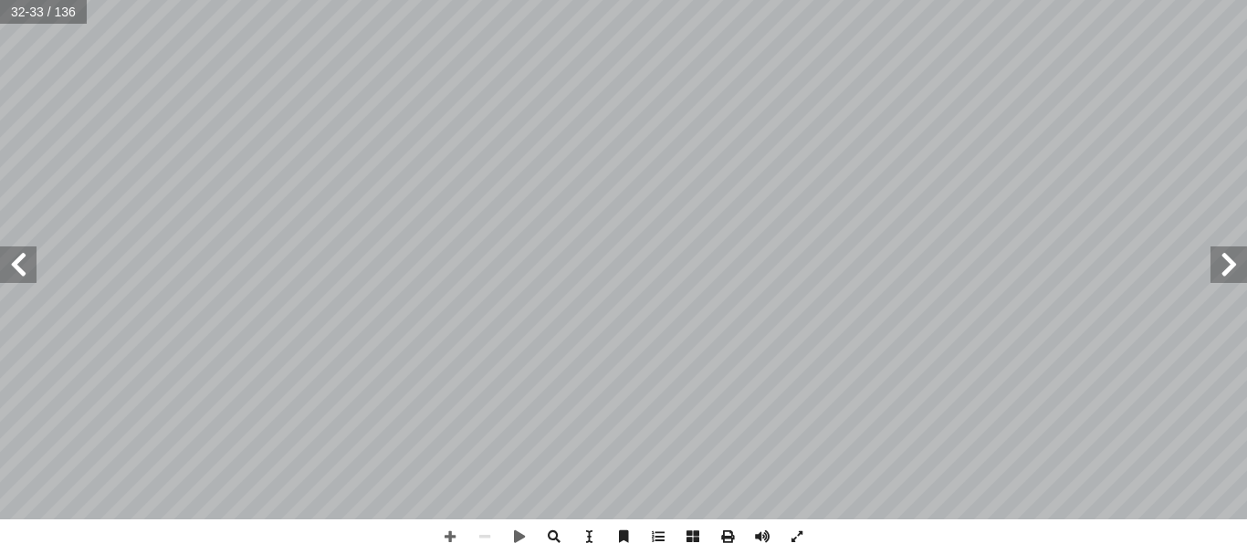
click at [15, 256] on span at bounding box center [18, 264] width 37 height 37
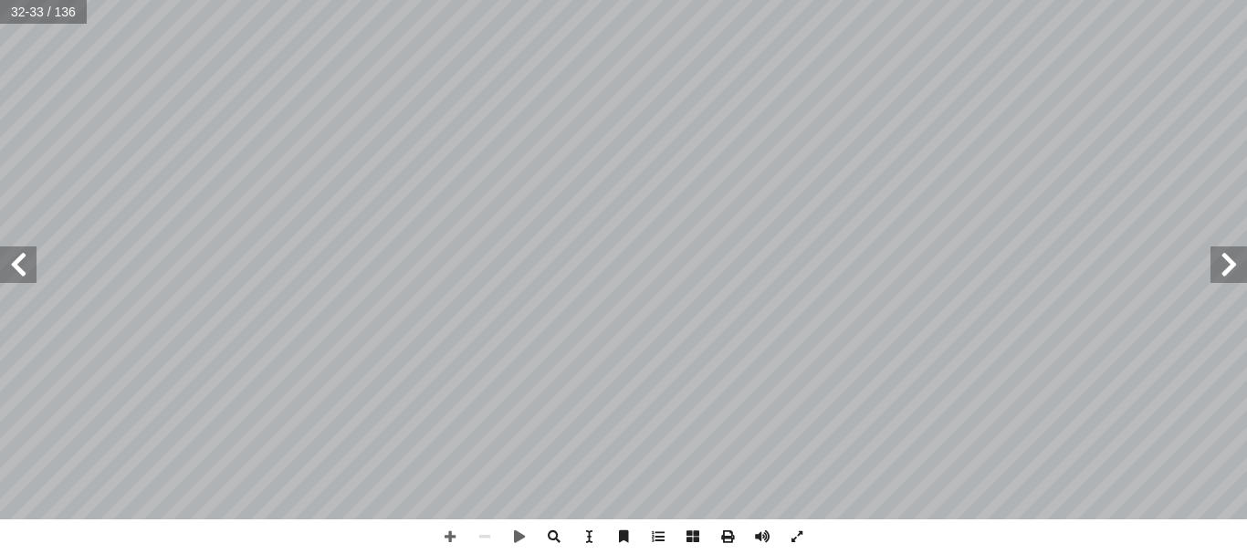
click at [15, 256] on span at bounding box center [18, 264] width 37 height 37
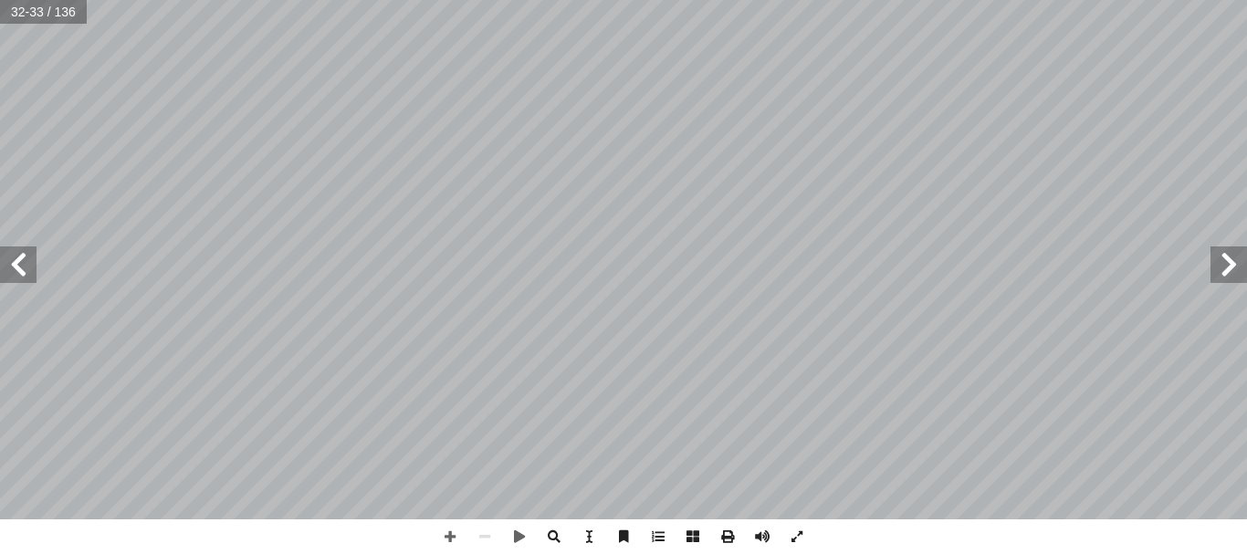
click at [15, 256] on span at bounding box center [18, 264] width 37 height 37
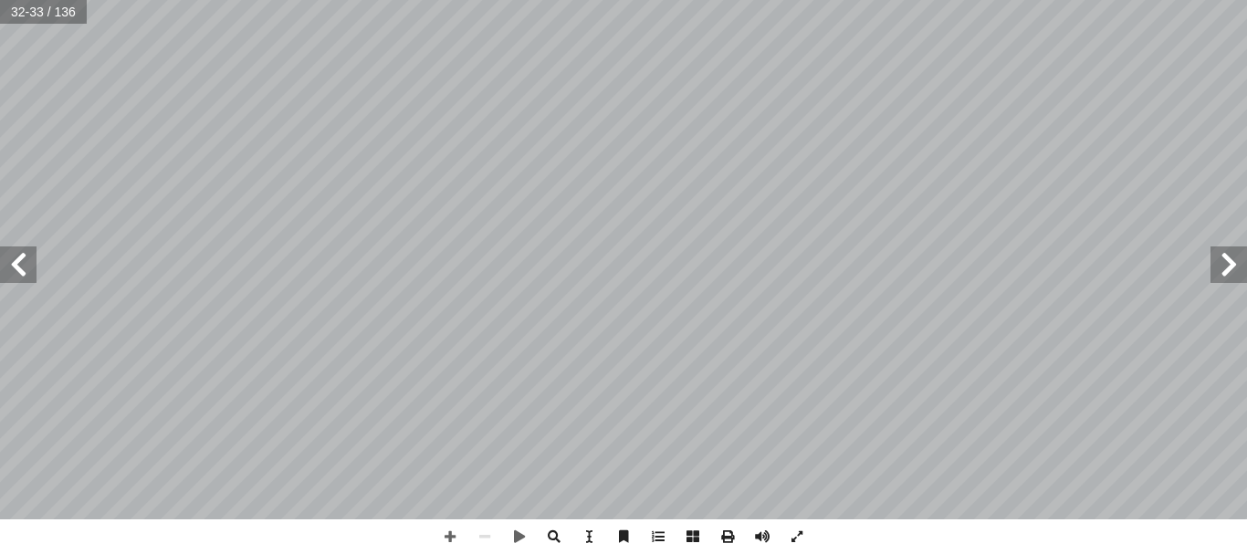
click at [15, 256] on span at bounding box center [18, 264] width 37 height 37
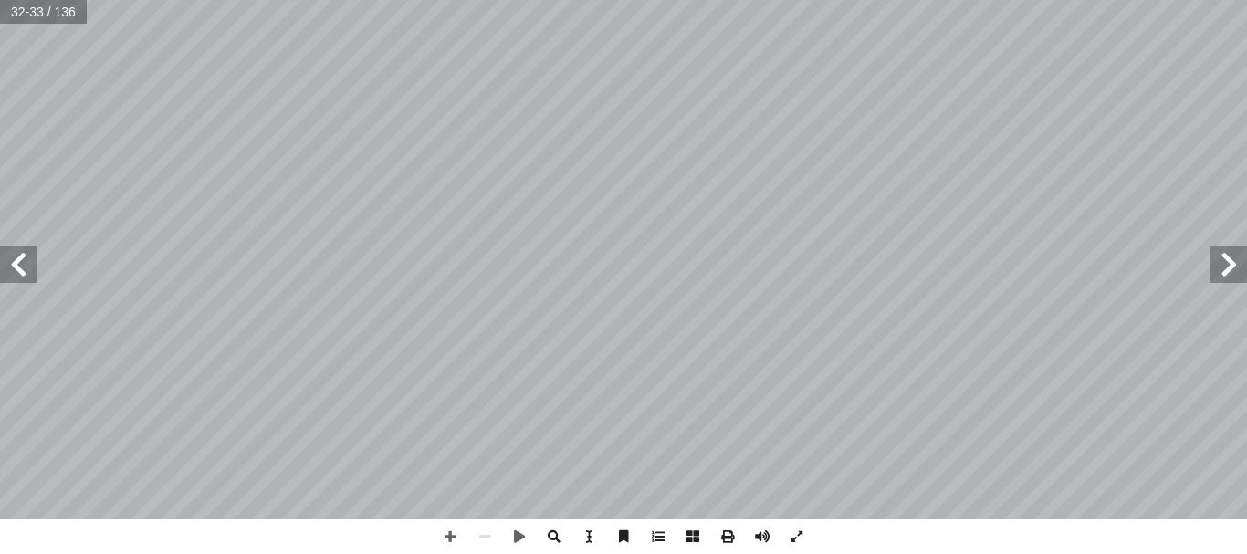
click at [15, 256] on span at bounding box center [18, 264] width 37 height 37
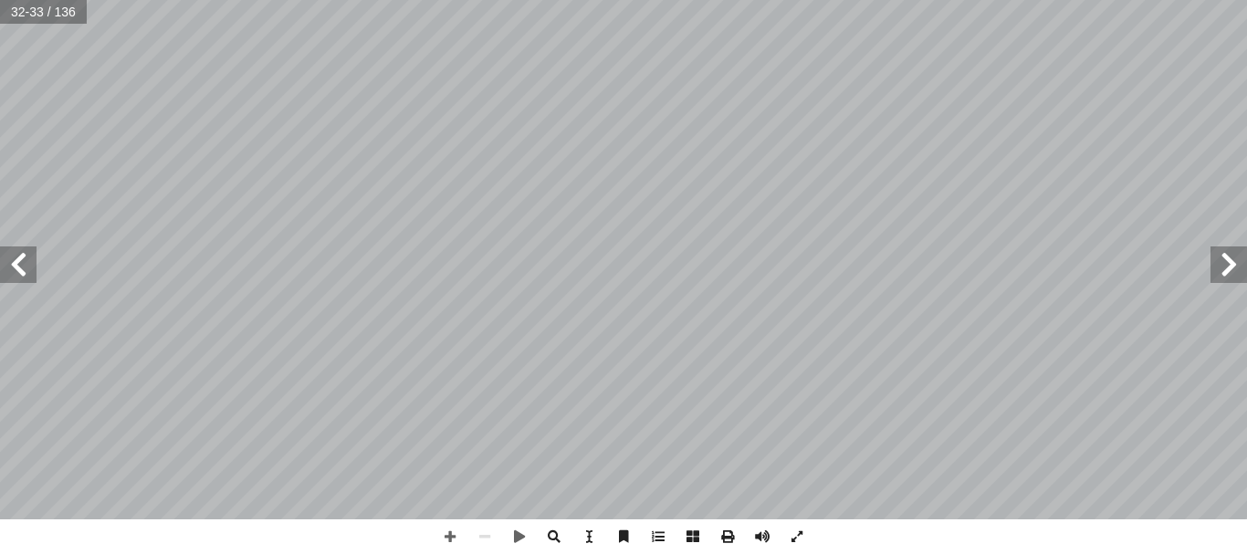
click at [15, 256] on span at bounding box center [18, 264] width 37 height 37
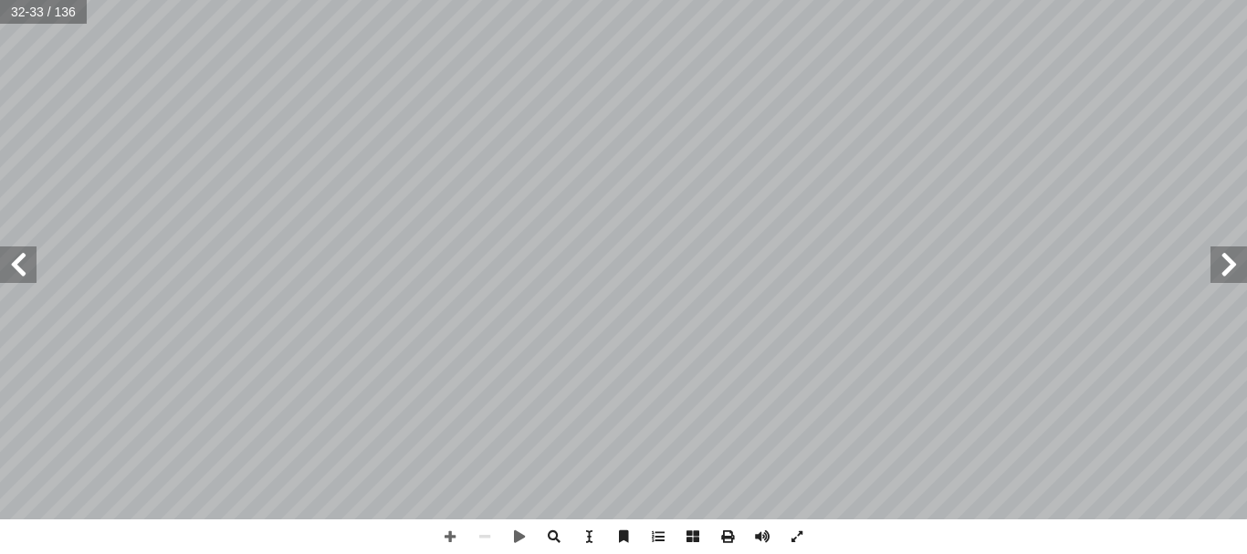
click at [15, 256] on span at bounding box center [18, 264] width 37 height 37
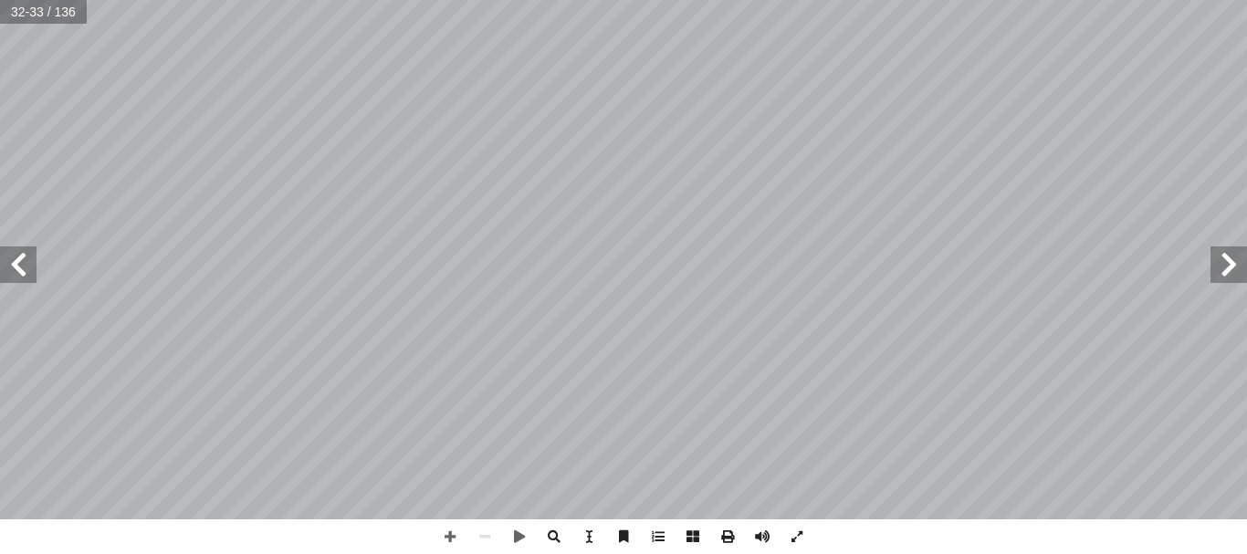
click at [15, 256] on span at bounding box center [18, 264] width 37 height 37
click at [13, 275] on span at bounding box center [18, 264] width 37 height 37
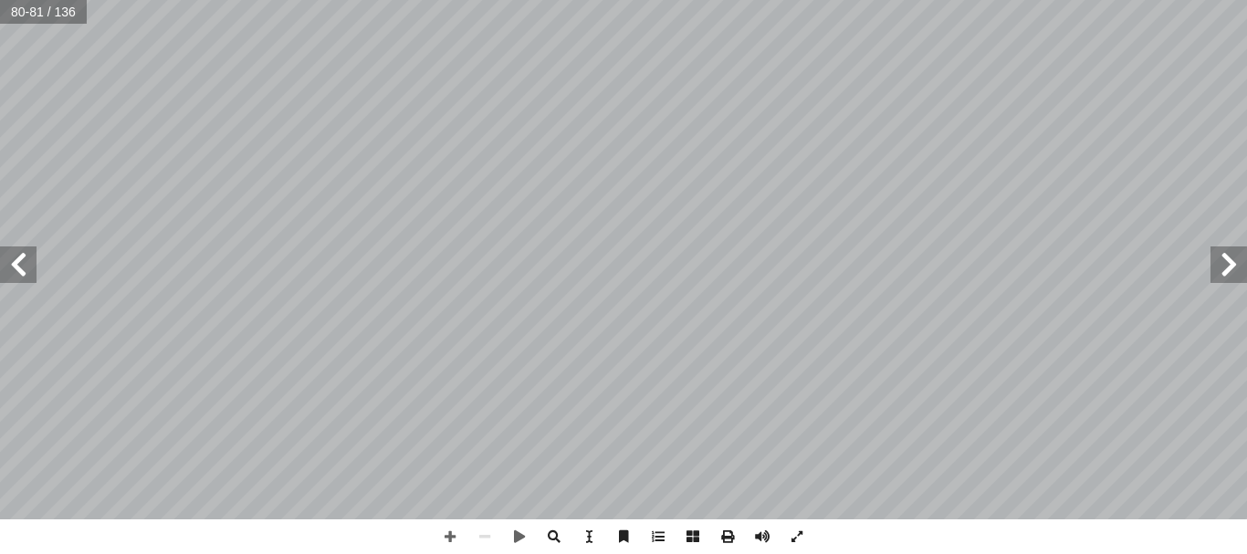
click at [13, 275] on span at bounding box center [18, 264] width 37 height 37
click at [18, 276] on span at bounding box center [18, 264] width 37 height 37
